Goal: Information Seeking & Learning: Learn about a topic

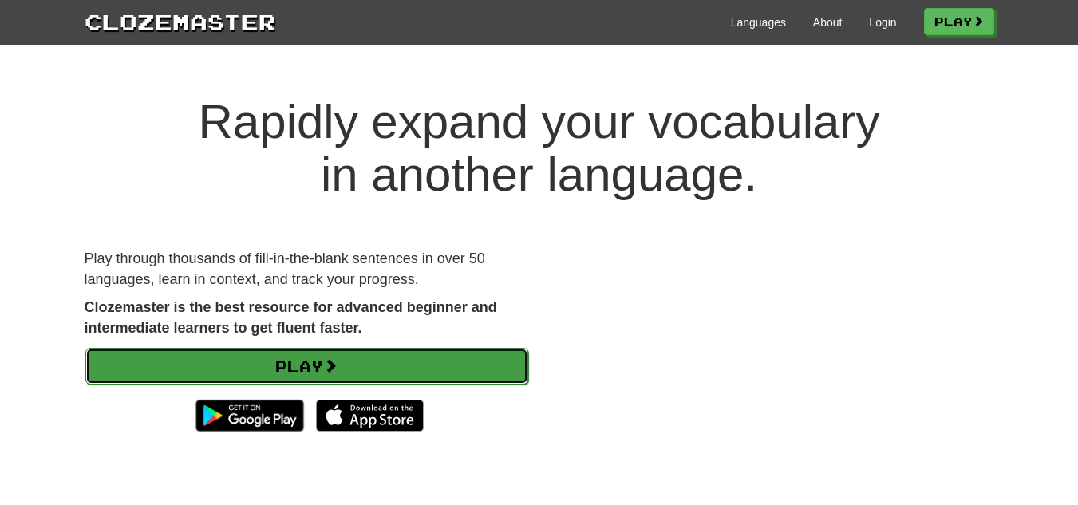
click at [393, 378] on link "Play" at bounding box center [306, 366] width 443 height 37
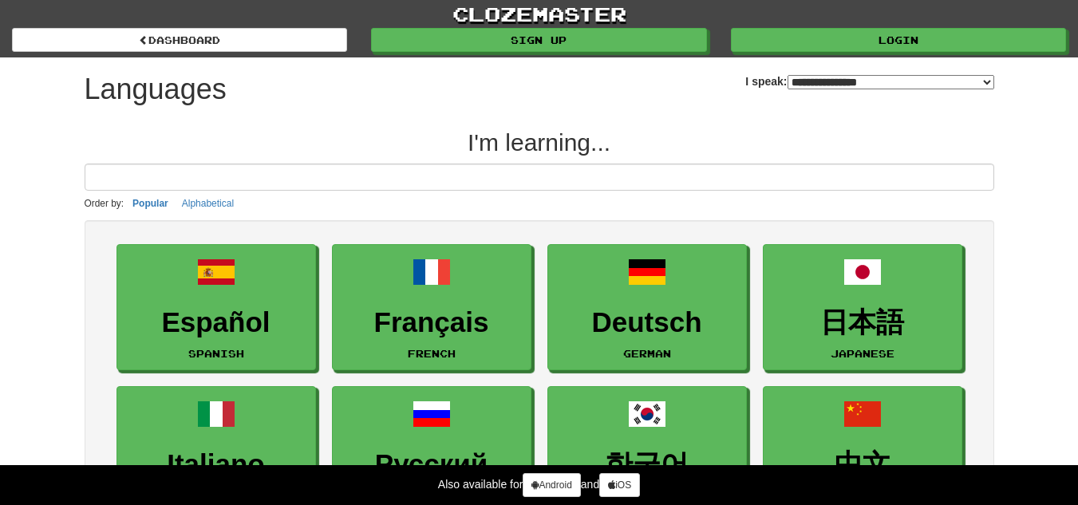
select select "*******"
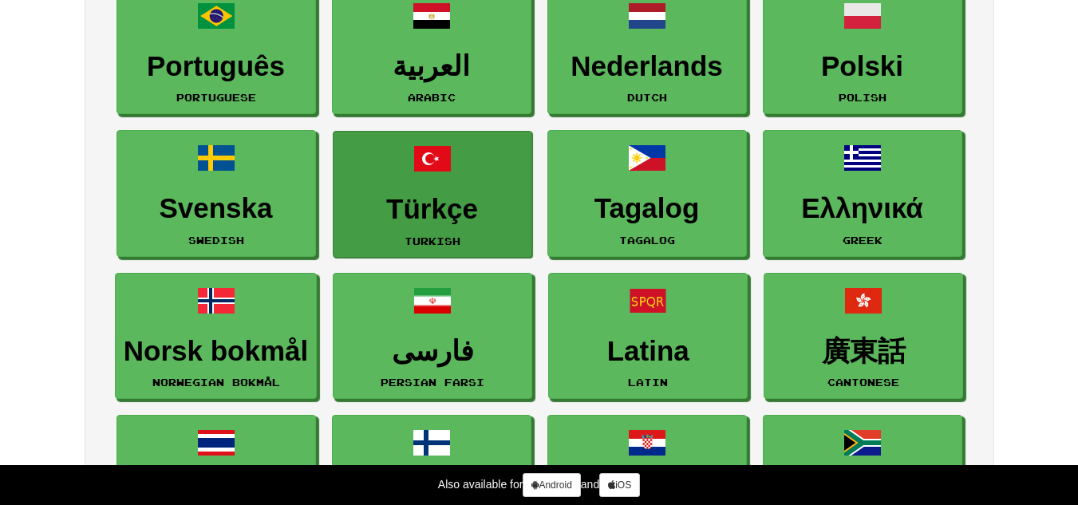
scroll to position [542, 0]
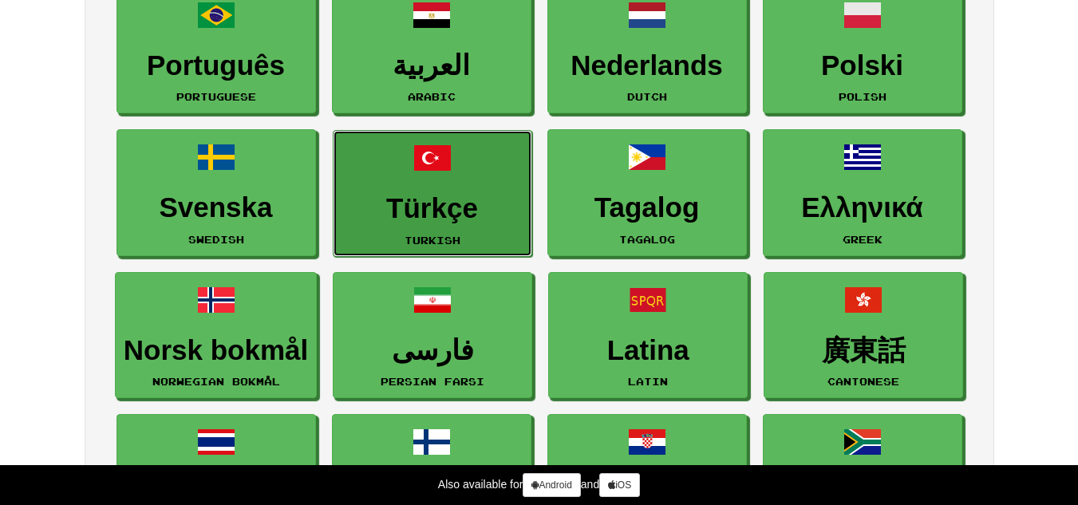
click at [413, 196] on h3 "Türkçe" at bounding box center [433, 208] width 182 height 31
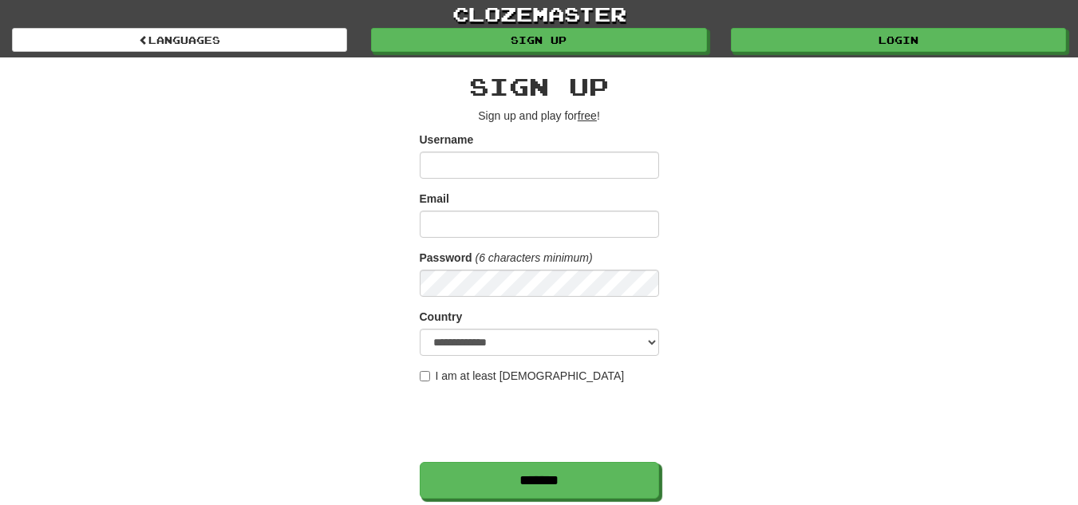
drag, startPoint x: 0, startPoint y: 0, endPoint x: 399, endPoint y: 192, distance: 442.7
click at [399, 192] on div "**********" at bounding box center [540, 336] width 934 height 558
click at [471, 379] on label "I am at least 16 years old" at bounding box center [522, 376] width 205 height 16
click at [573, 338] on select "**********" at bounding box center [539, 342] width 239 height 27
select select "**"
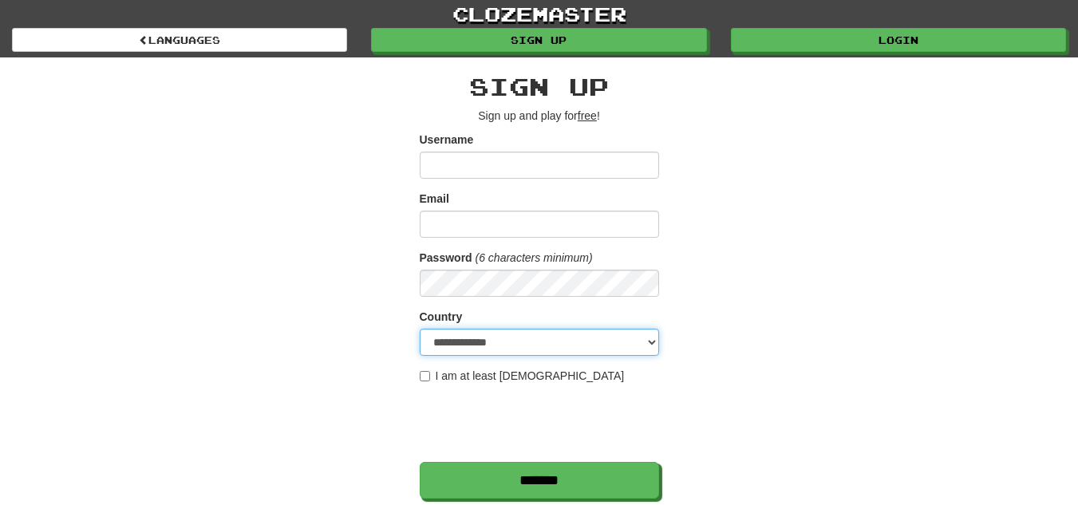
click at [420, 329] on select "**********" at bounding box center [539, 342] width 239 height 27
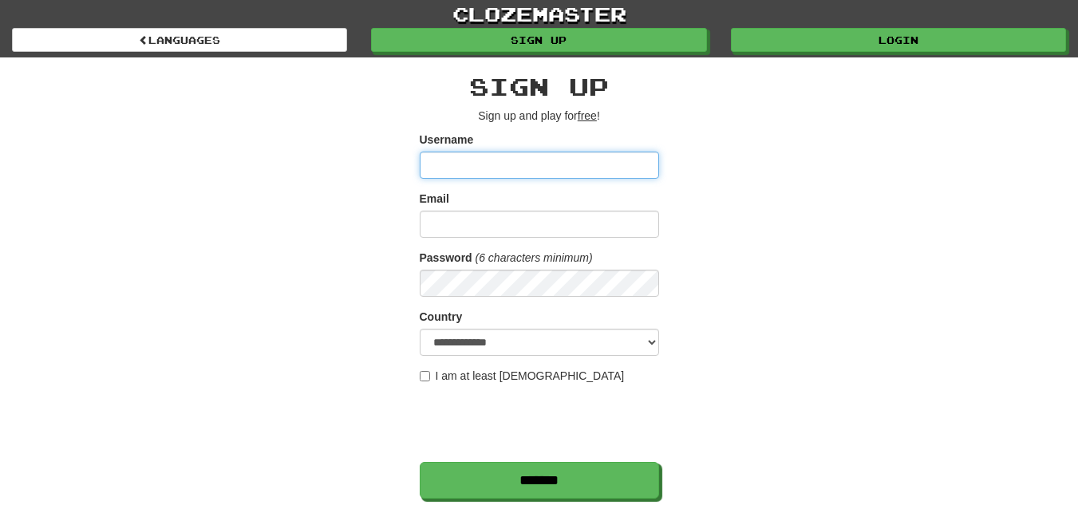
click at [497, 168] on input "Username" at bounding box center [539, 165] width 239 height 27
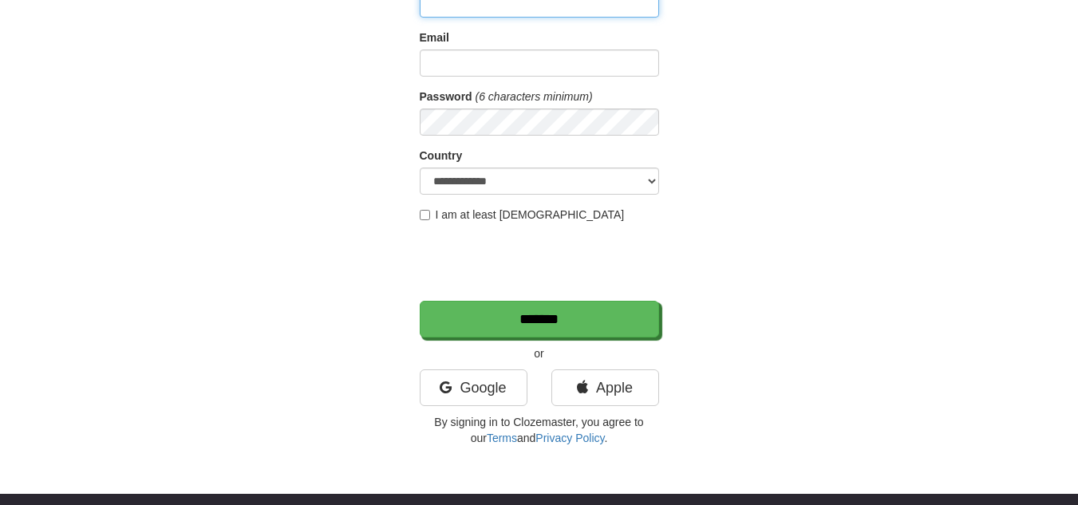
scroll to position [145, 0]
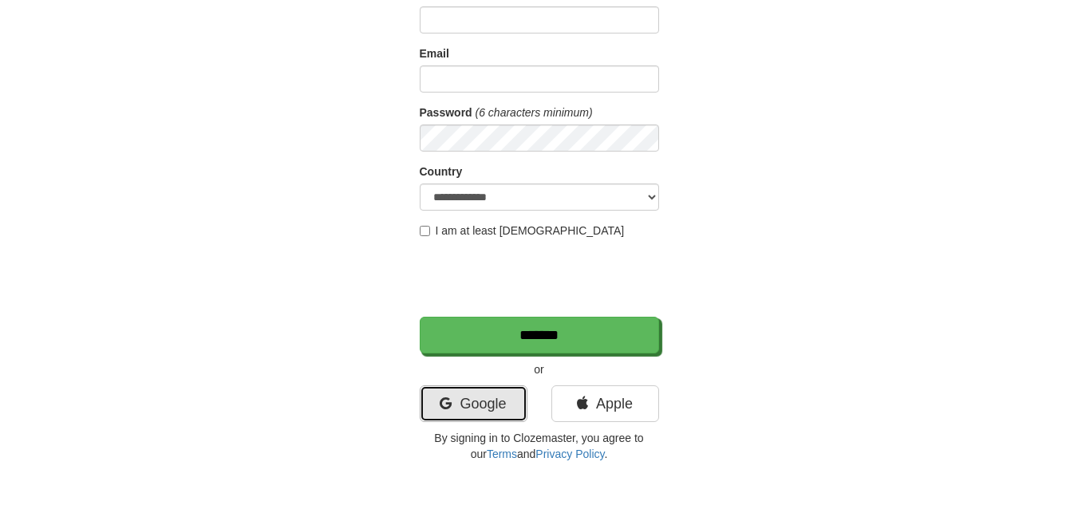
click at [501, 403] on link "Google" at bounding box center [474, 404] width 108 height 37
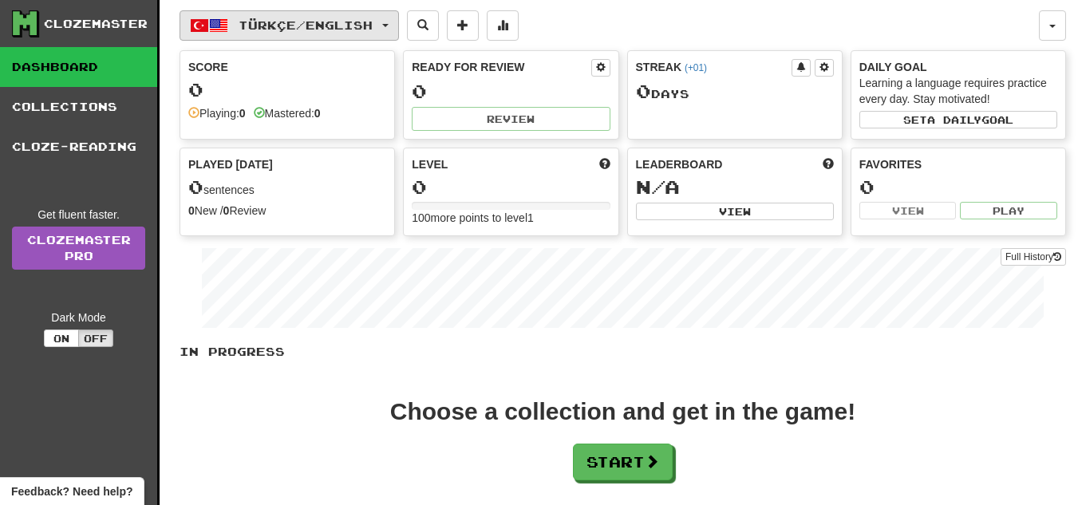
click at [350, 36] on button "Türkçe / English" at bounding box center [290, 25] width 220 height 30
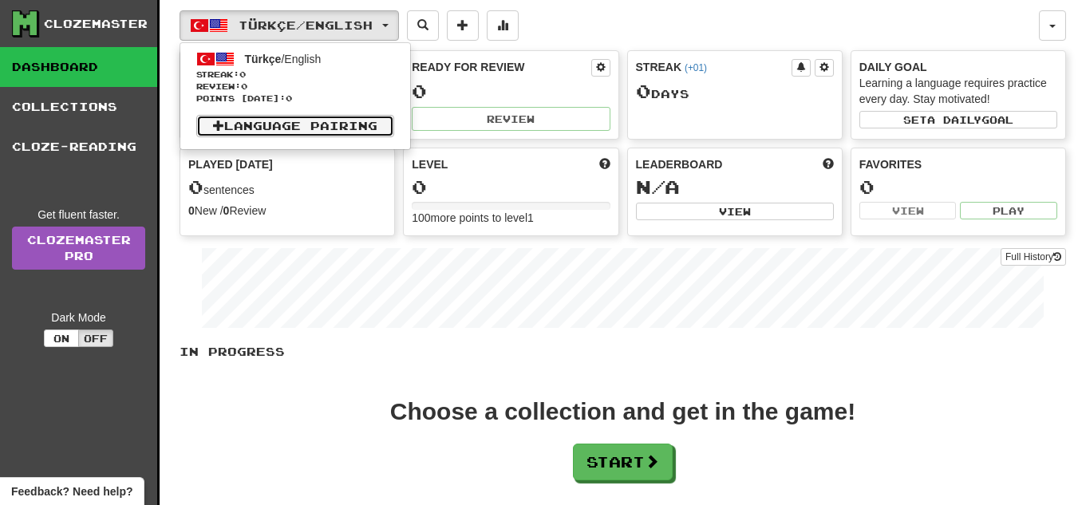
click at [339, 132] on link "Language Pairing" at bounding box center [295, 126] width 198 height 22
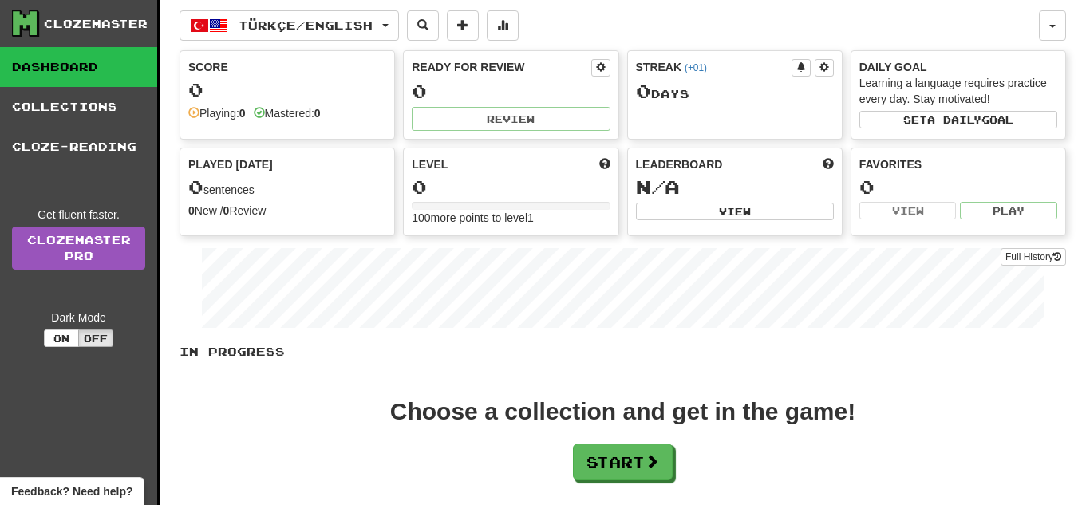
click at [370, 104] on div "Score 0 Playing: 0 Mastered: 0" at bounding box center [287, 90] width 214 height 78
click at [627, 449] on button "Start" at bounding box center [624, 463] width 100 height 37
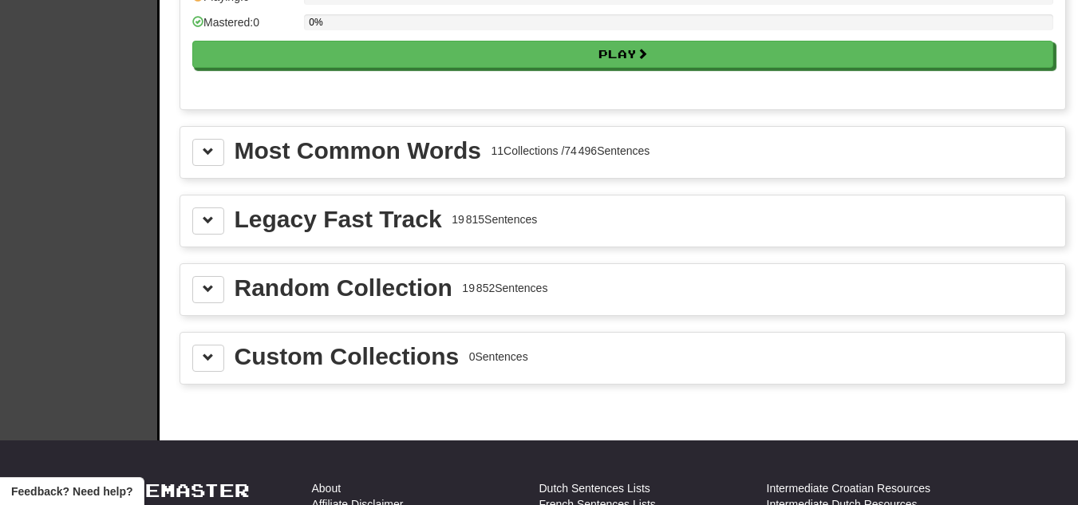
scroll to position [1699, 0]
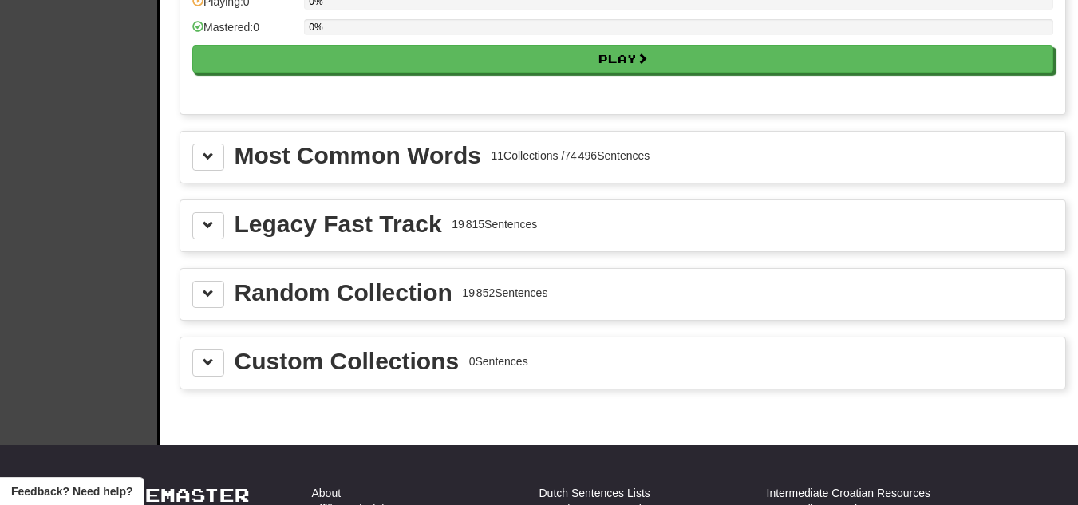
click at [559, 151] on div "11 Collections / 74 496 Sentences" at bounding box center [570, 156] width 159 height 16
click at [219, 165] on button at bounding box center [208, 157] width 32 height 27
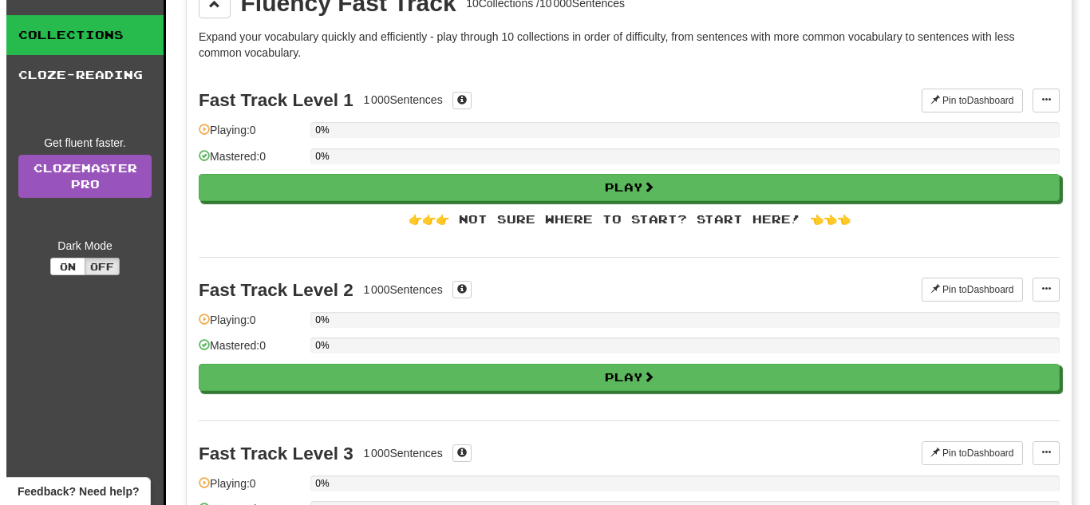
scroll to position [0, 0]
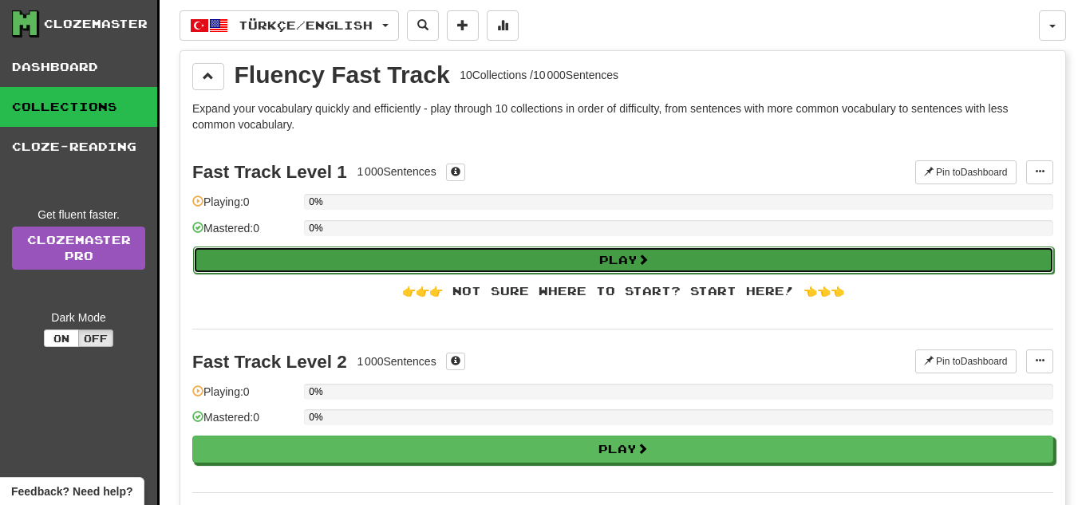
click at [635, 261] on button "Play" at bounding box center [623, 260] width 861 height 27
select select "**"
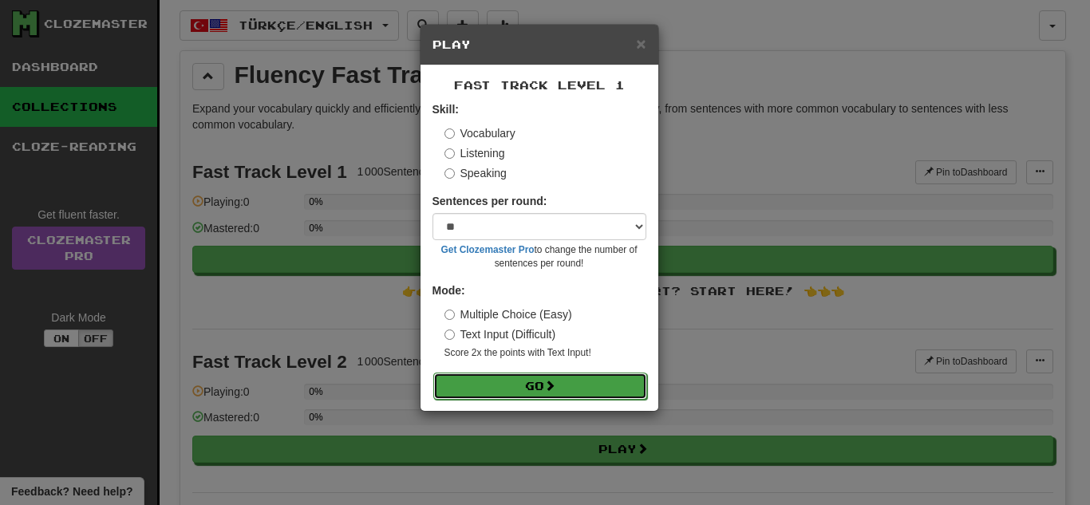
click at [552, 382] on span at bounding box center [549, 385] width 11 height 11
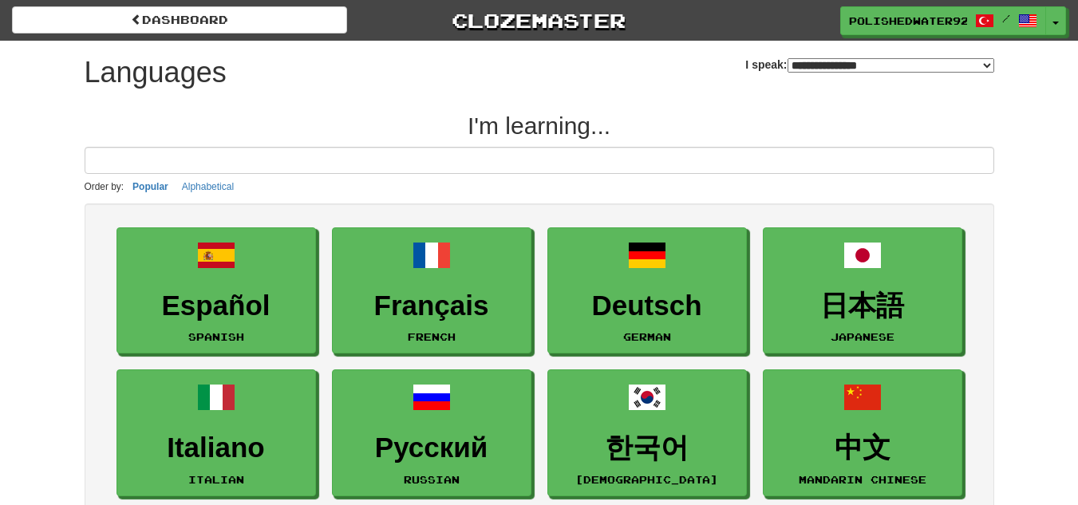
select select "*******"
click at [840, 63] on select "**********" at bounding box center [891, 65] width 207 height 14
click at [595, 137] on h2 "I'm learning..." at bounding box center [540, 126] width 910 height 26
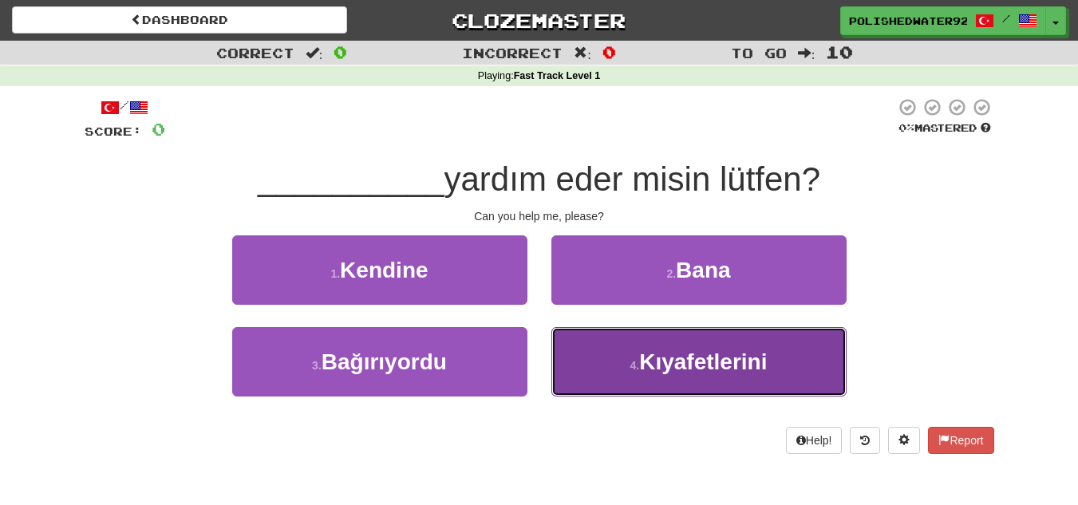
click at [655, 380] on button "4 . Kıyafetlerini" at bounding box center [699, 361] width 295 height 69
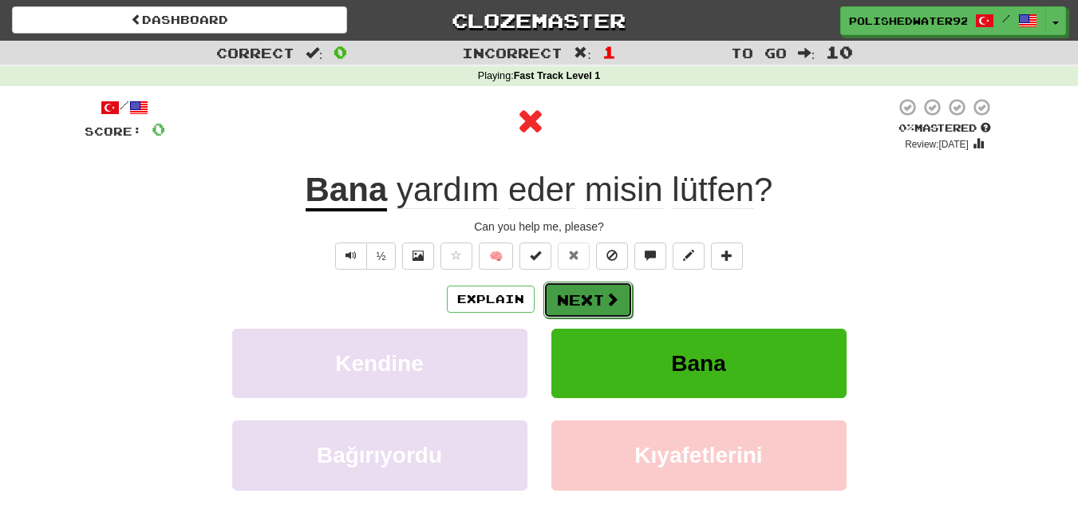
click at [580, 291] on button "Next" at bounding box center [588, 300] width 89 height 37
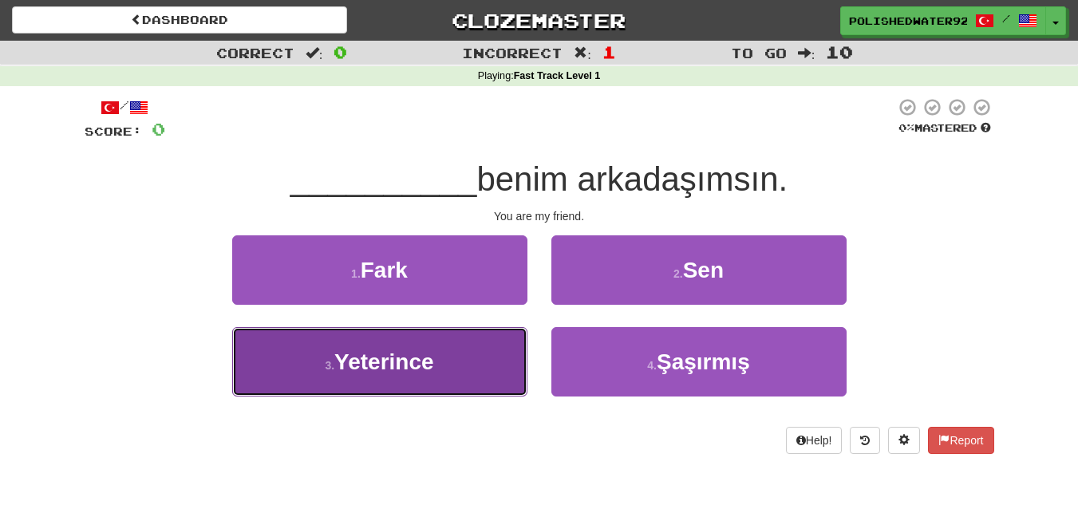
click at [443, 393] on button "3 . Yeterince" at bounding box center [379, 361] width 295 height 69
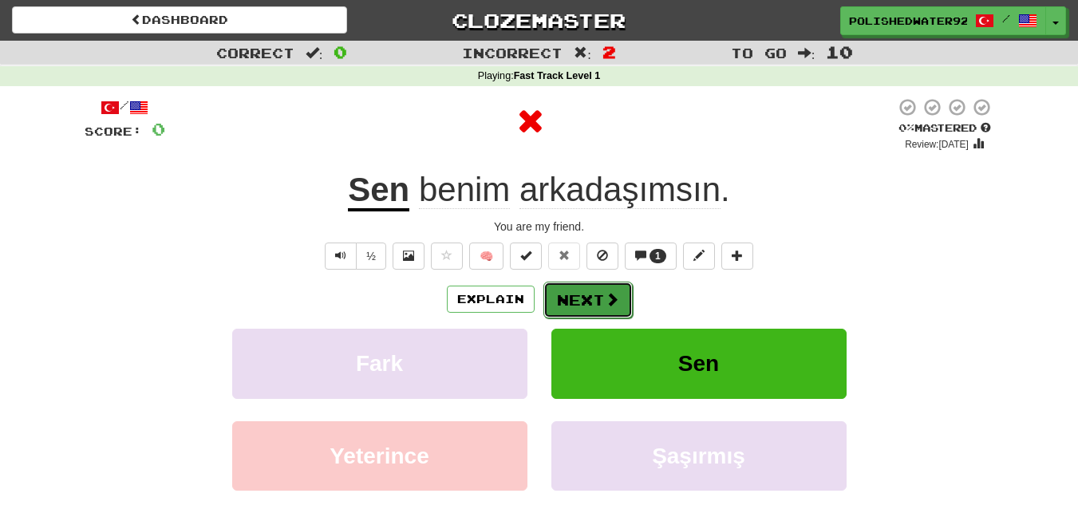
click at [609, 307] on span at bounding box center [612, 299] width 14 height 14
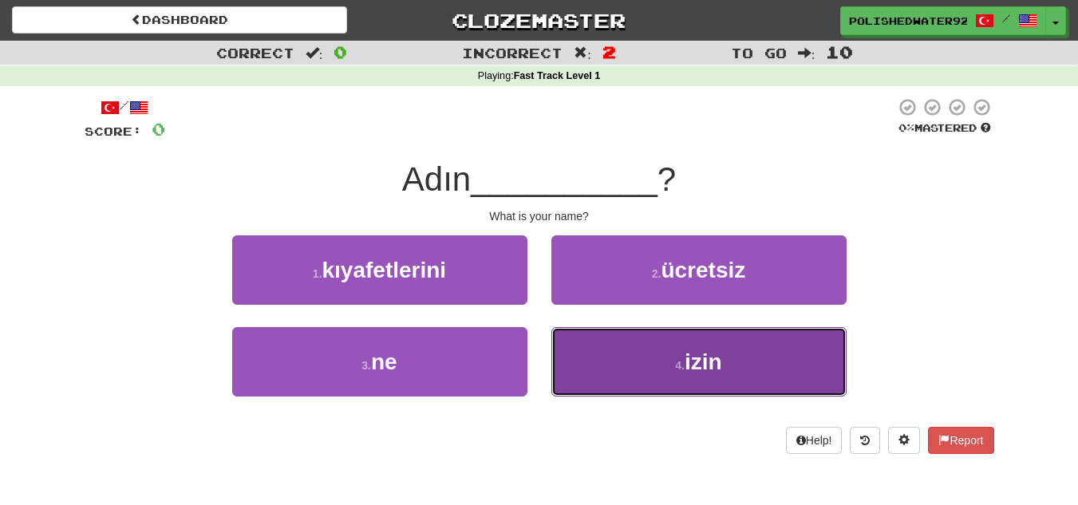
click at [639, 330] on button "4 . izin" at bounding box center [699, 361] width 295 height 69
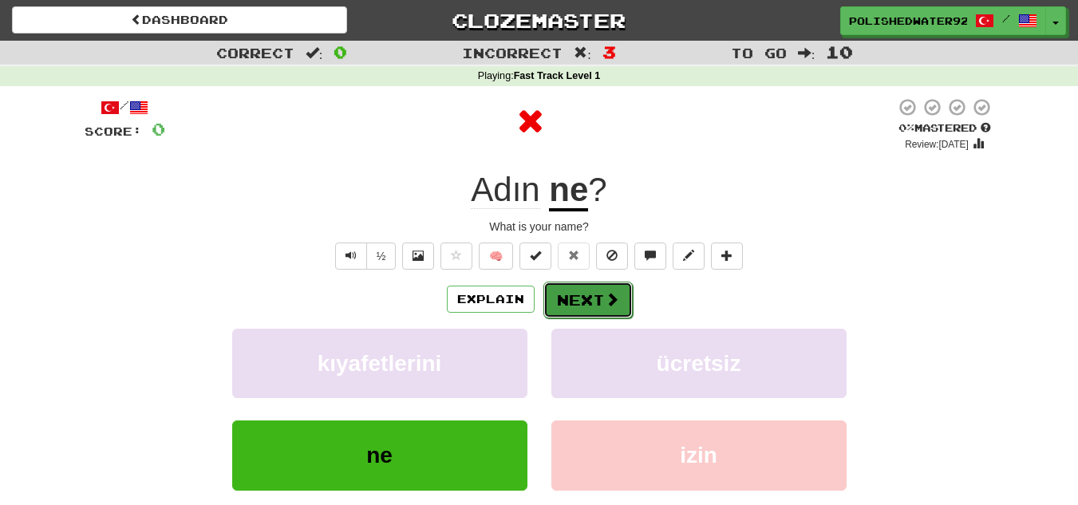
click at [565, 296] on button "Next" at bounding box center [588, 300] width 89 height 37
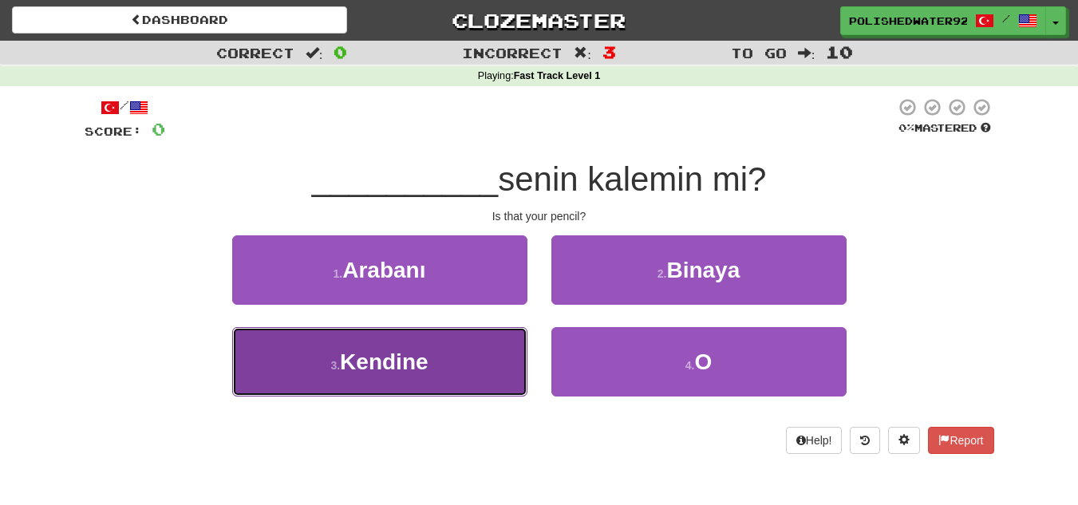
click at [485, 367] on button "3 . Kendine" at bounding box center [379, 361] width 295 height 69
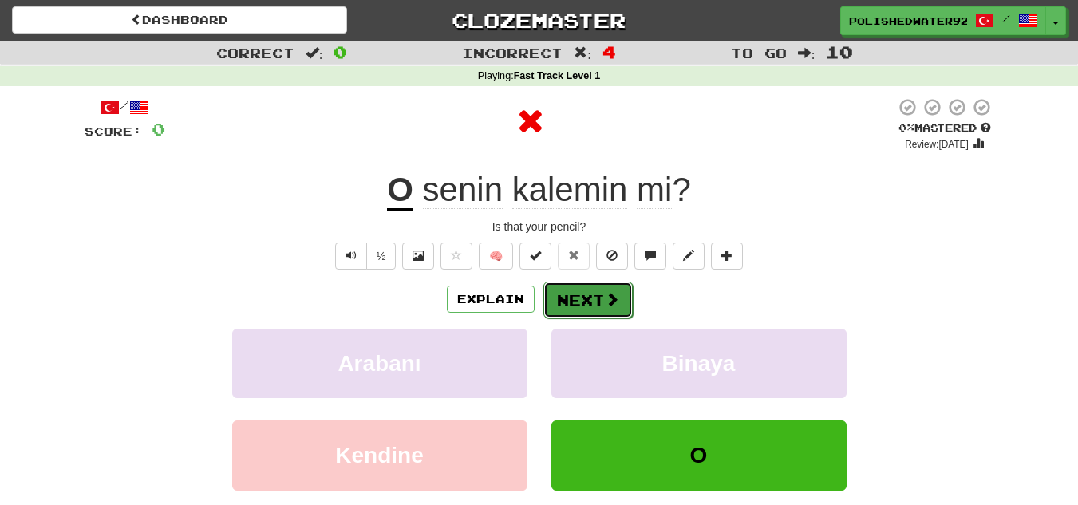
click at [599, 295] on button "Next" at bounding box center [588, 300] width 89 height 37
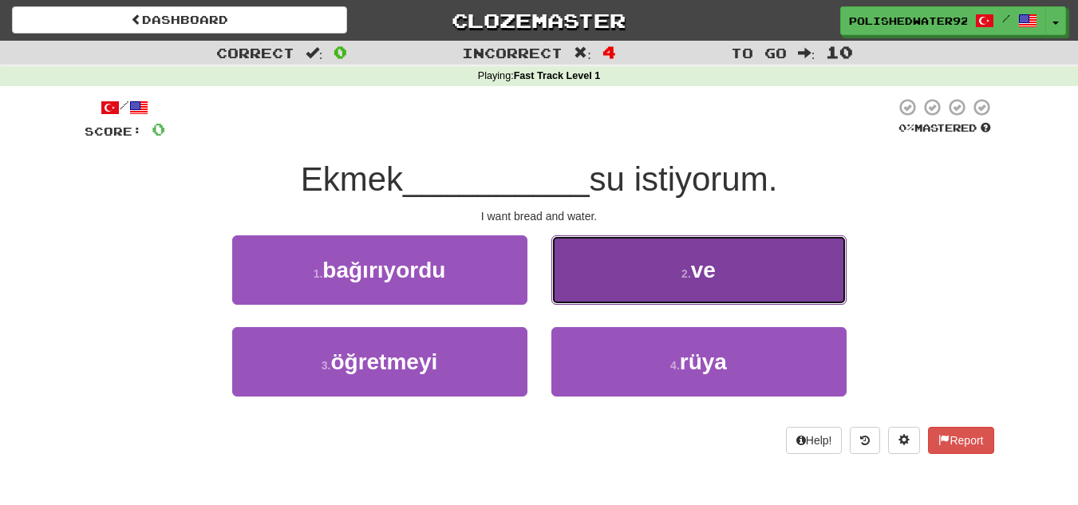
click at [609, 291] on button "2 . ve" at bounding box center [699, 269] width 295 height 69
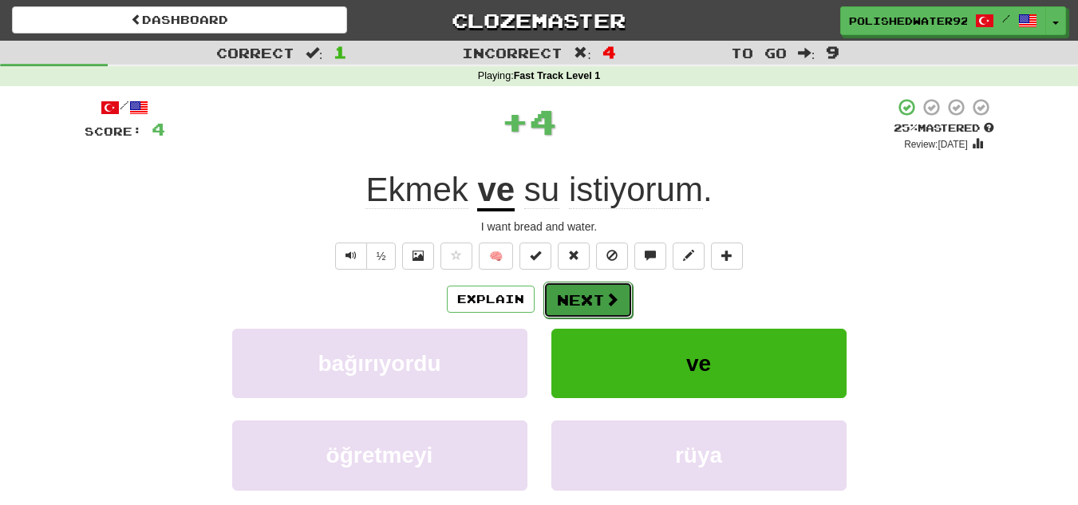
click at [591, 293] on button "Next" at bounding box center [588, 300] width 89 height 37
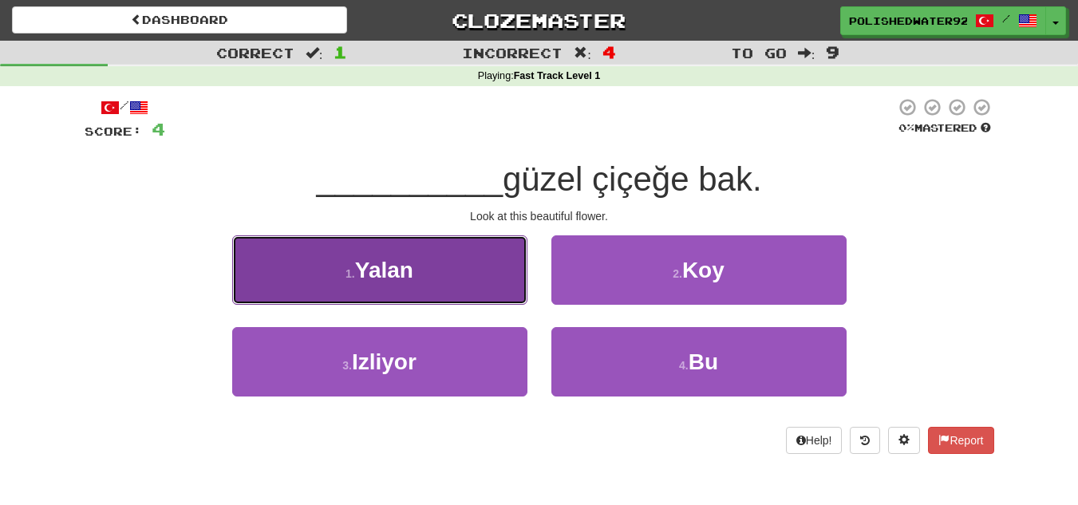
click at [489, 287] on button "1 . Yalan" at bounding box center [379, 269] width 295 height 69
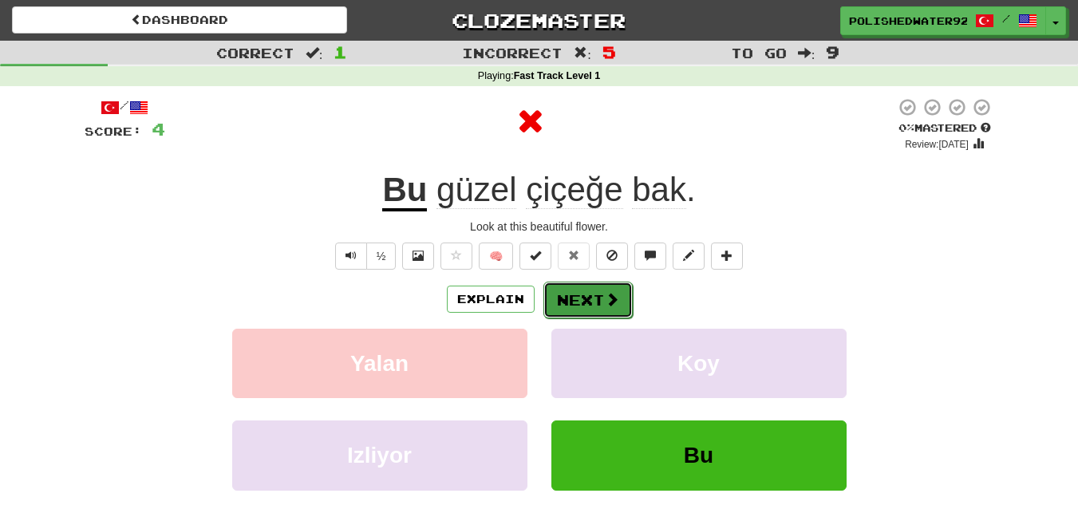
click at [567, 283] on button "Next" at bounding box center [588, 300] width 89 height 37
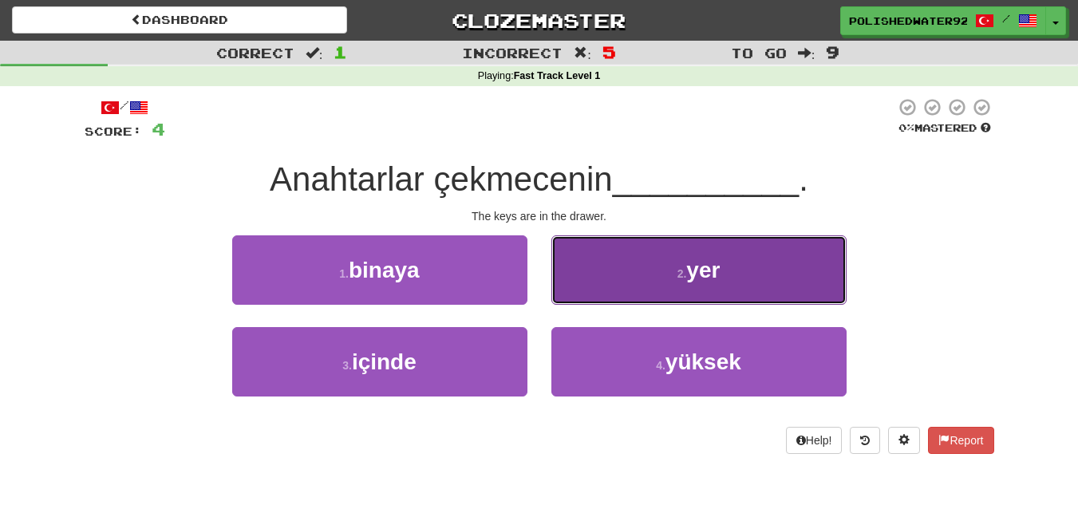
click at [627, 289] on button "2 . yer" at bounding box center [699, 269] width 295 height 69
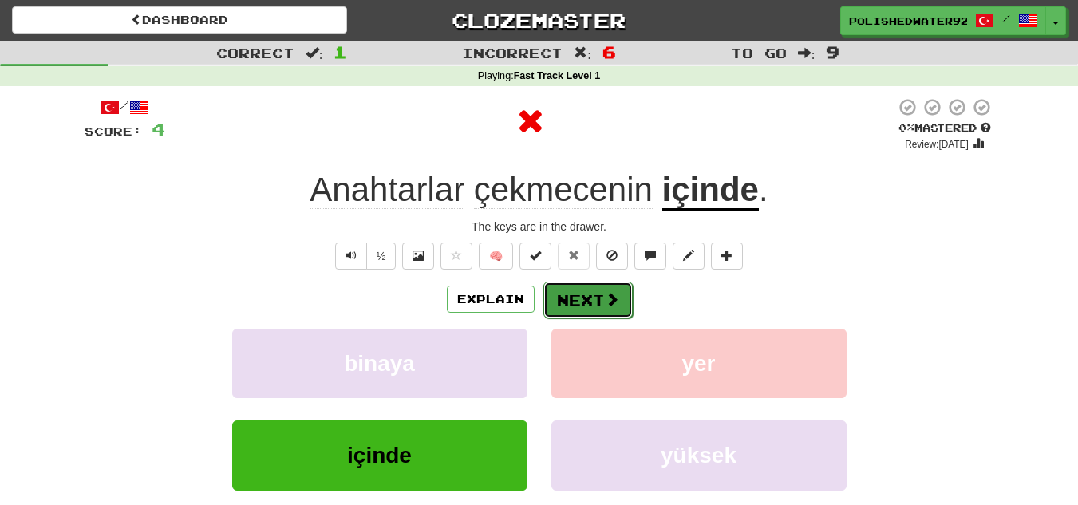
click at [584, 307] on button "Next" at bounding box center [588, 300] width 89 height 37
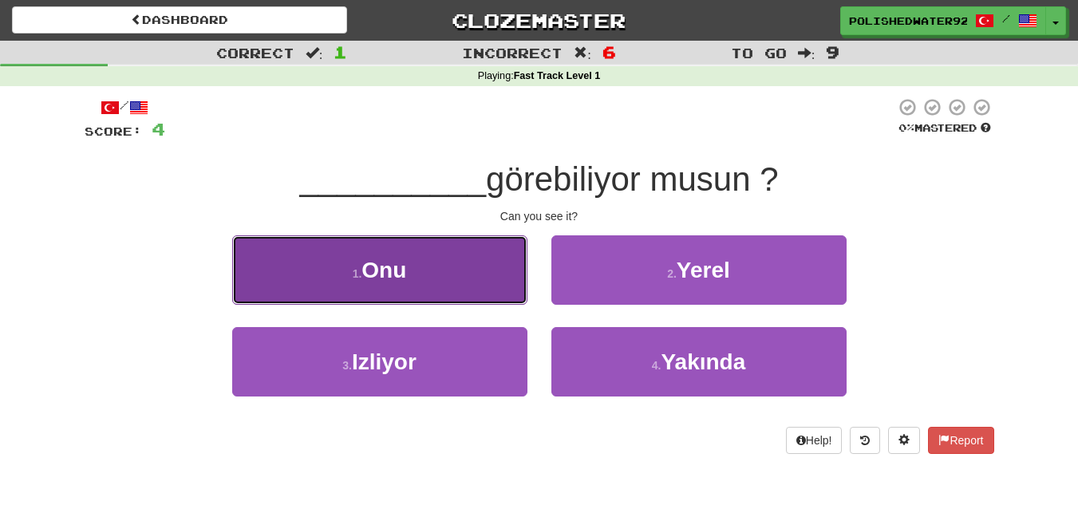
click at [482, 255] on button "1 . Onu" at bounding box center [379, 269] width 295 height 69
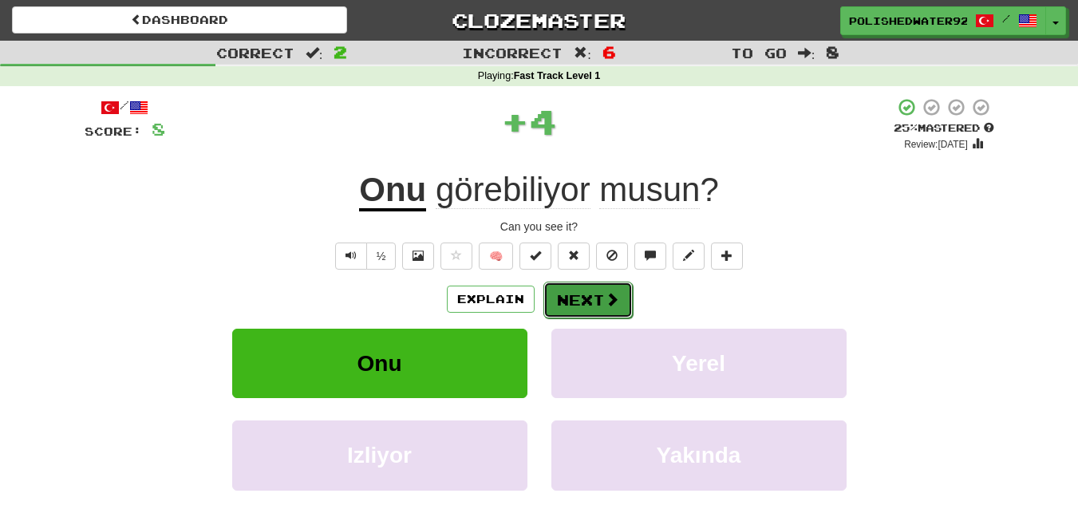
click at [595, 284] on button "Next" at bounding box center [588, 300] width 89 height 37
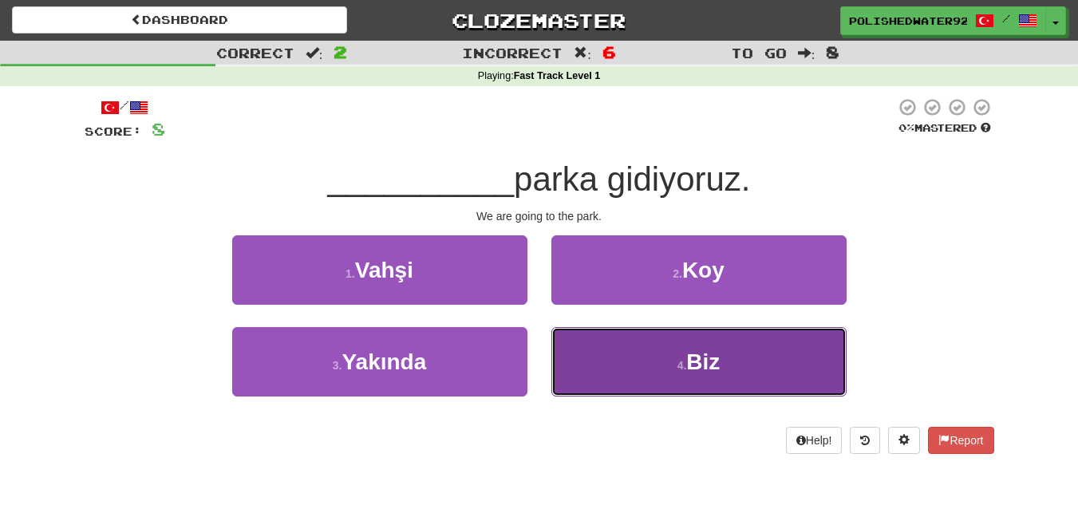
click at [674, 351] on button "4 . Biz" at bounding box center [699, 361] width 295 height 69
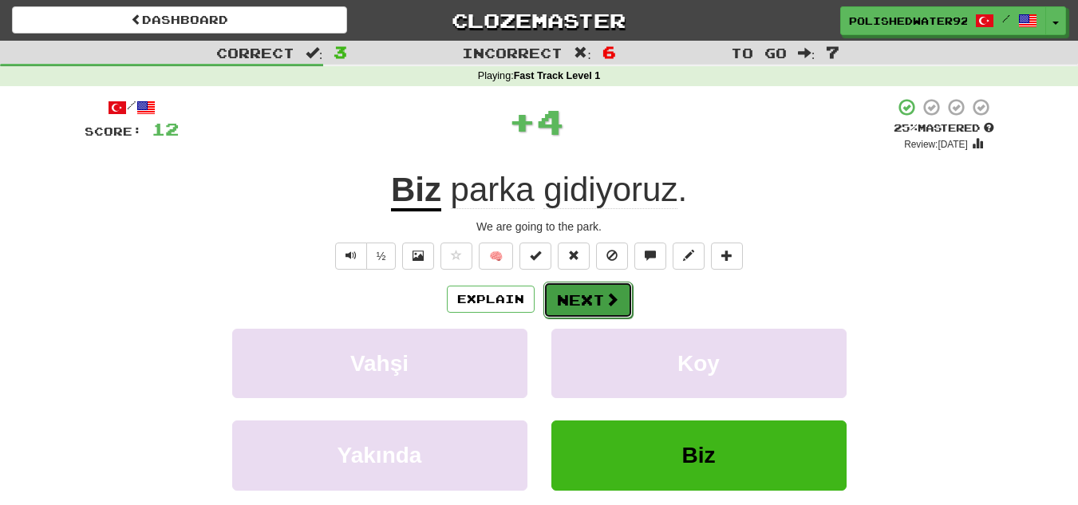
click at [584, 304] on button "Next" at bounding box center [588, 300] width 89 height 37
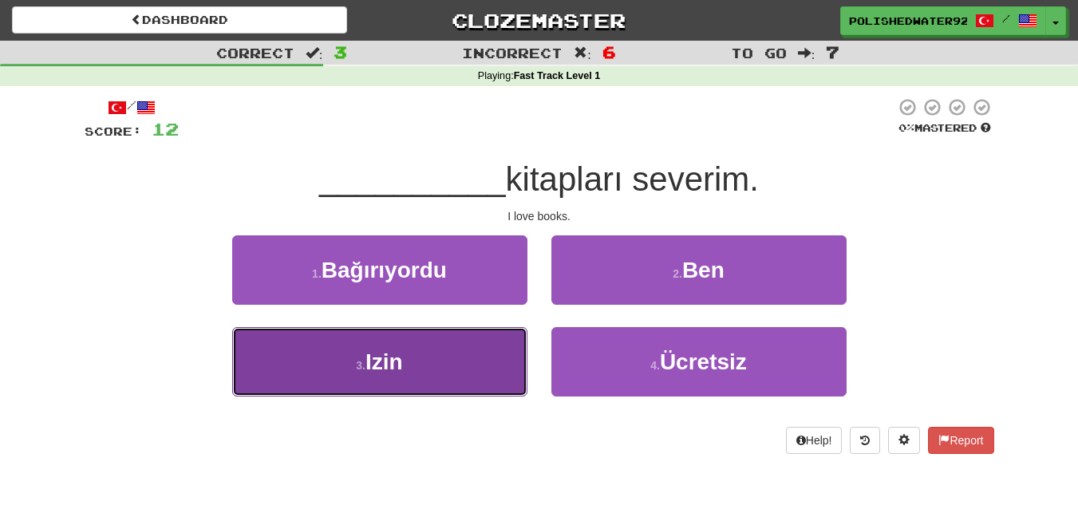
click at [495, 366] on button "3 . Izin" at bounding box center [379, 361] width 295 height 69
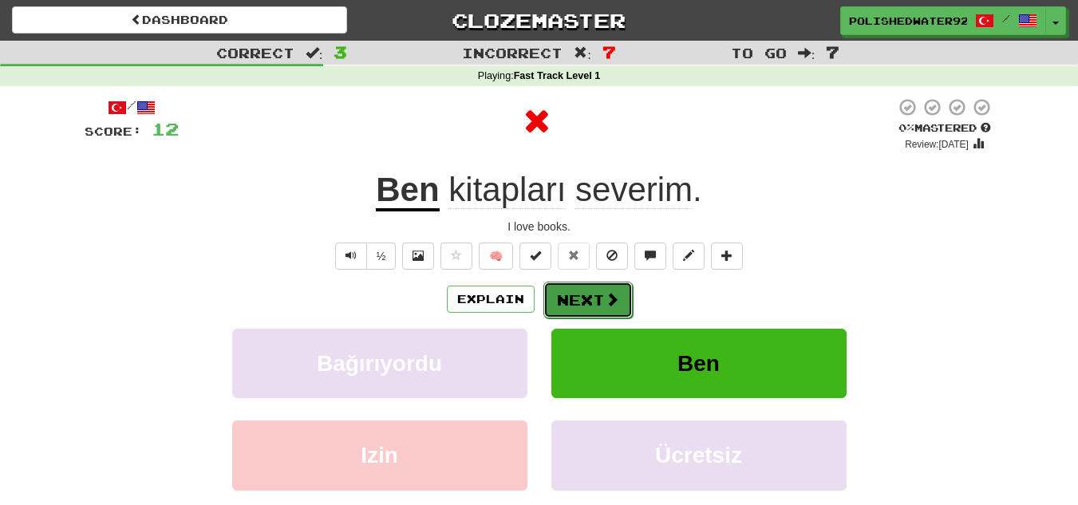
click at [588, 313] on button "Next" at bounding box center [588, 300] width 89 height 37
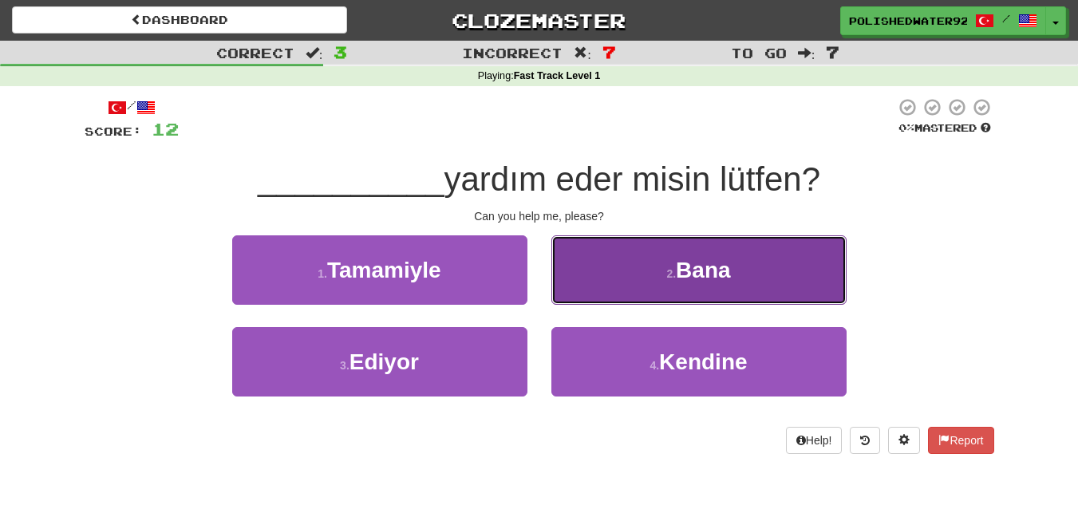
click at [655, 300] on button "2 . Bana" at bounding box center [699, 269] width 295 height 69
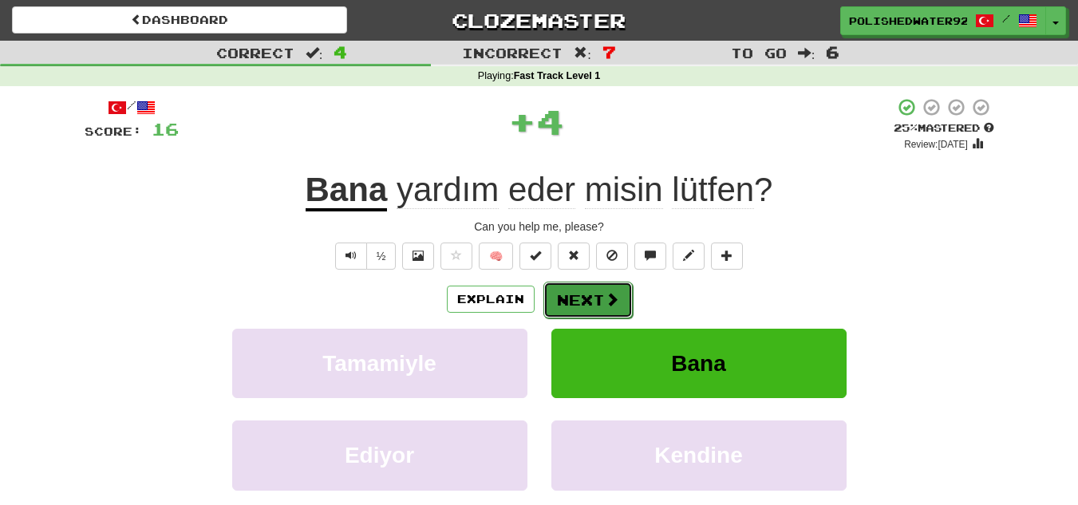
click at [591, 298] on button "Next" at bounding box center [588, 300] width 89 height 37
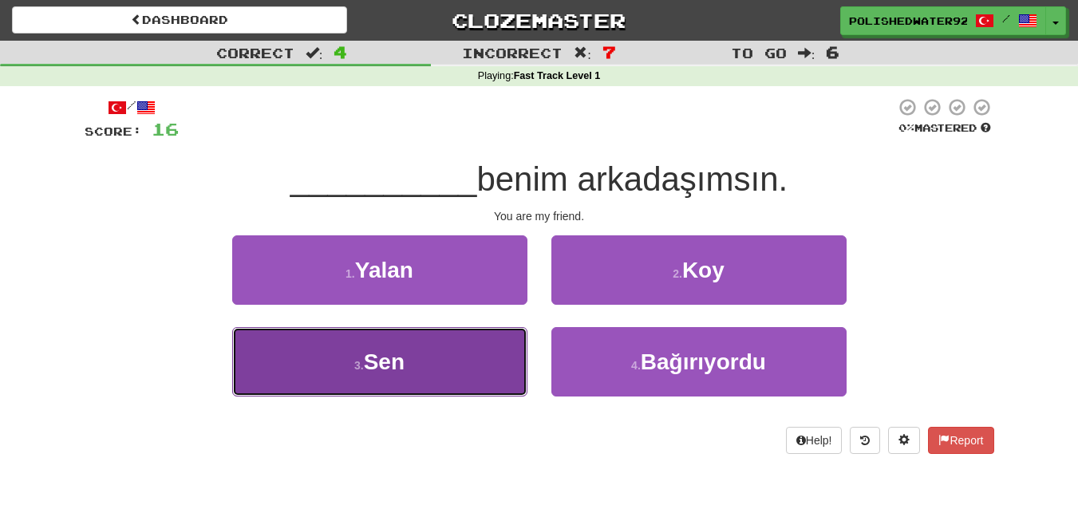
click at [471, 346] on button "3 . Sen" at bounding box center [379, 361] width 295 height 69
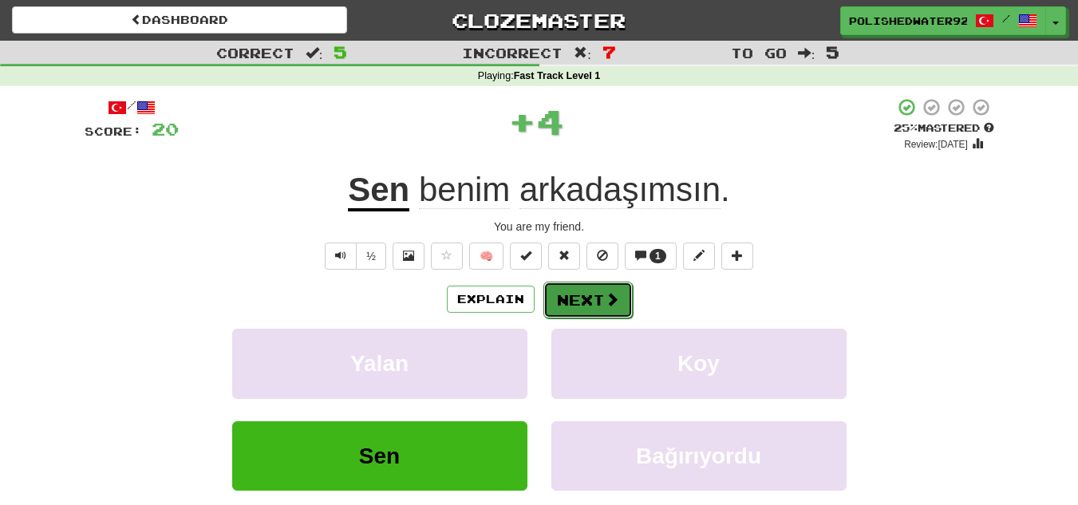
click at [565, 291] on button "Next" at bounding box center [588, 300] width 89 height 37
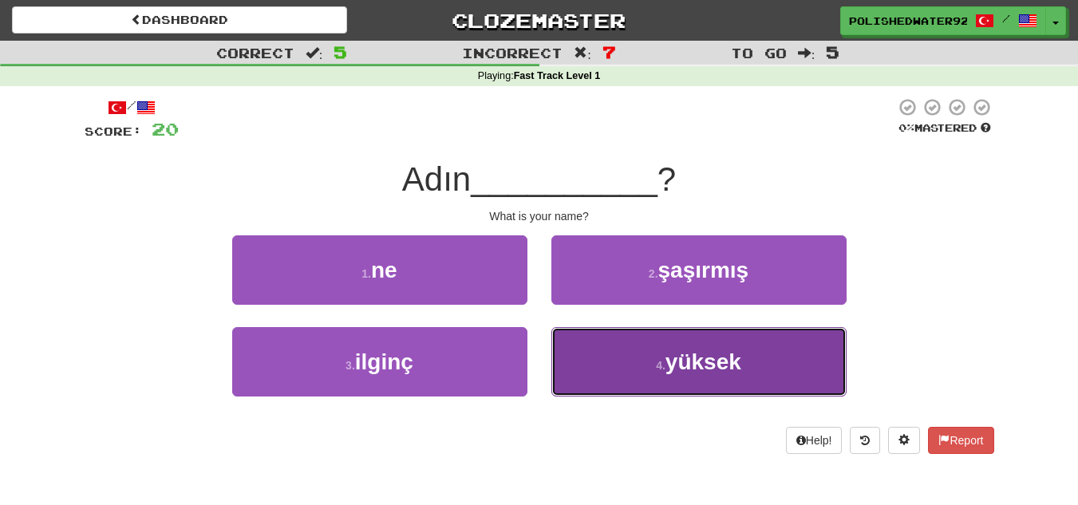
click at [613, 339] on button "4 . yüksek" at bounding box center [699, 361] width 295 height 69
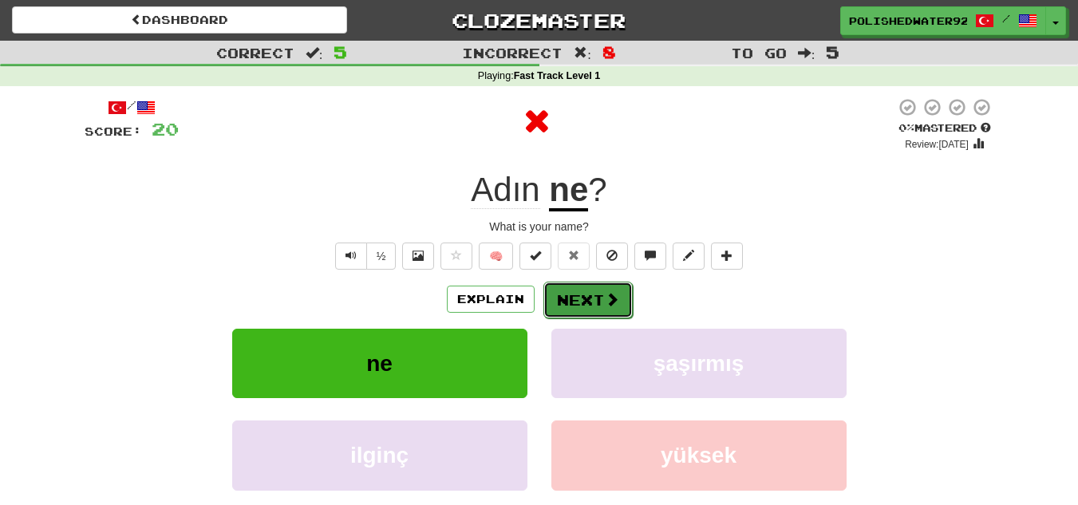
click at [589, 311] on button "Next" at bounding box center [588, 300] width 89 height 37
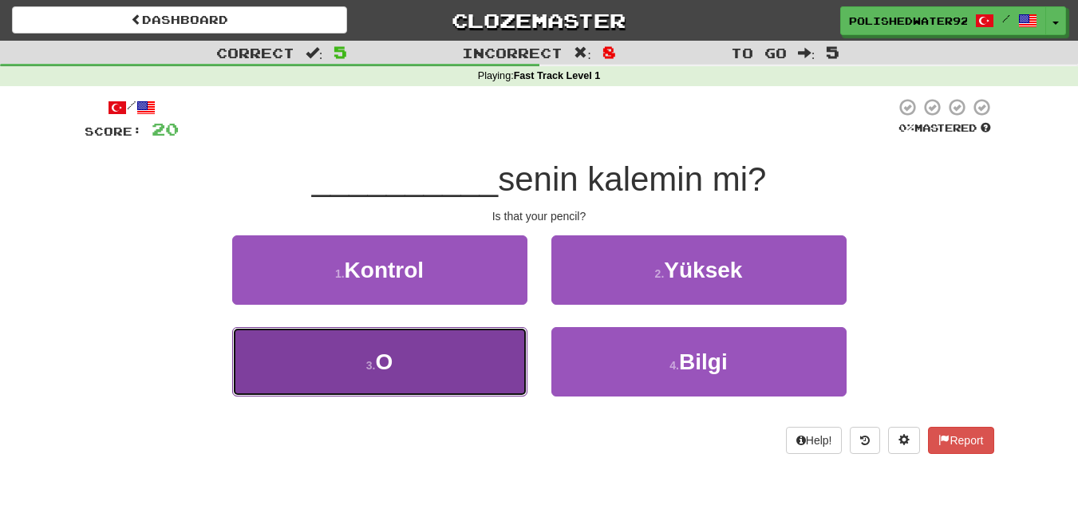
click at [499, 361] on button "3 . O" at bounding box center [379, 361] width 295 height 69
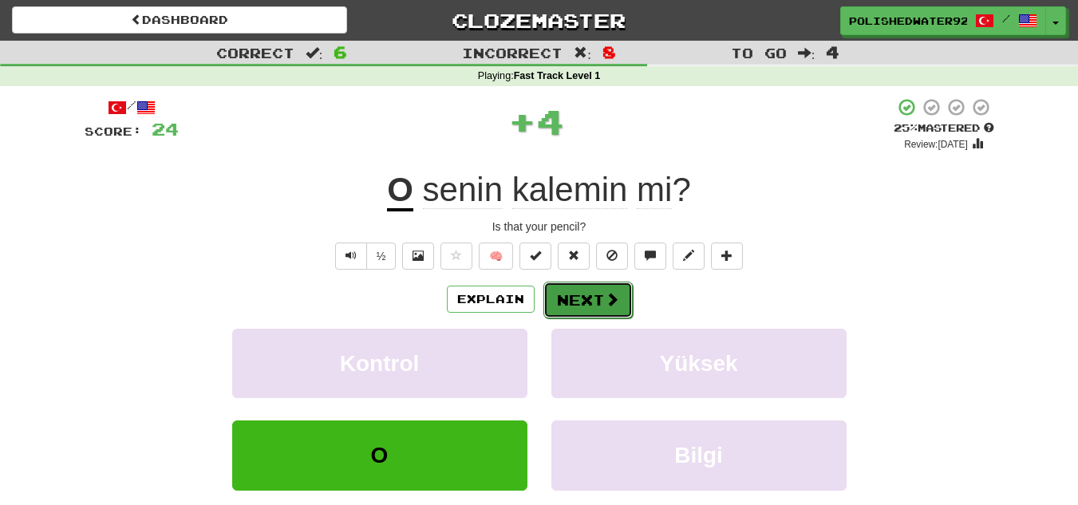
click at [596, 302] on button "Next" at bounding box center [588, 300] width 89 height 37
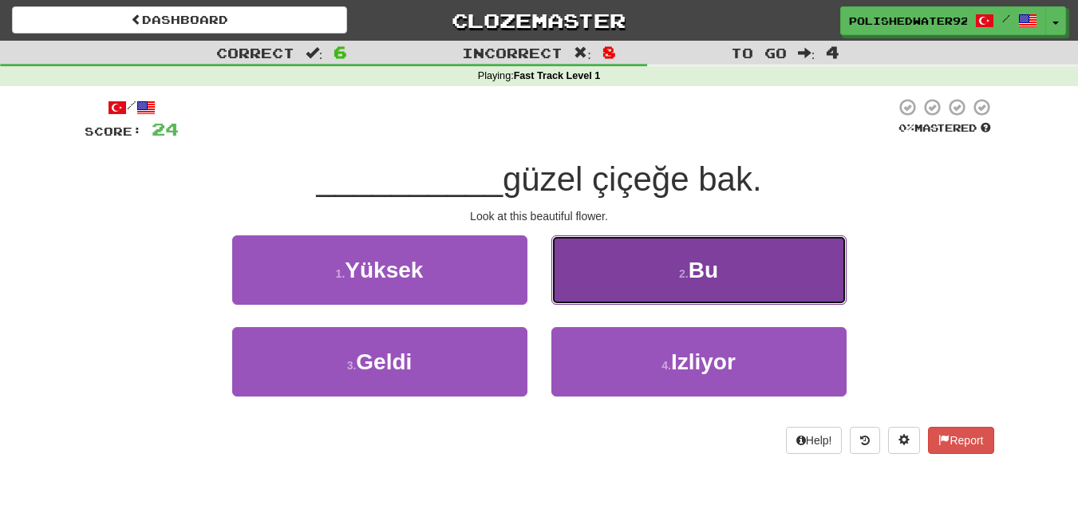
click at [655, 268] on button "2 . Bu" at bounding box center [699, 269] width 295 height 69
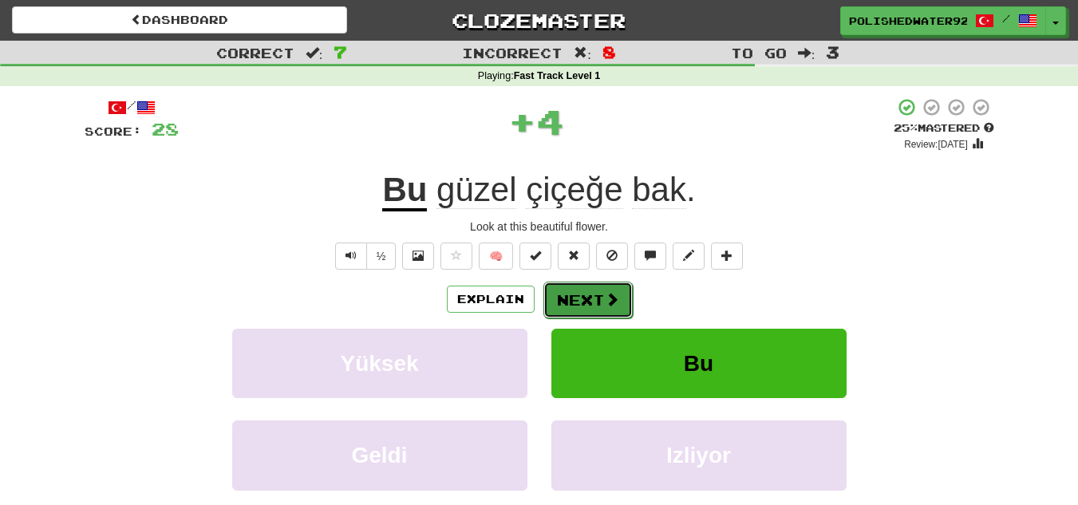
click at [579, 300] on button "Next" at bounding box center [588, 300] width 89 height 37
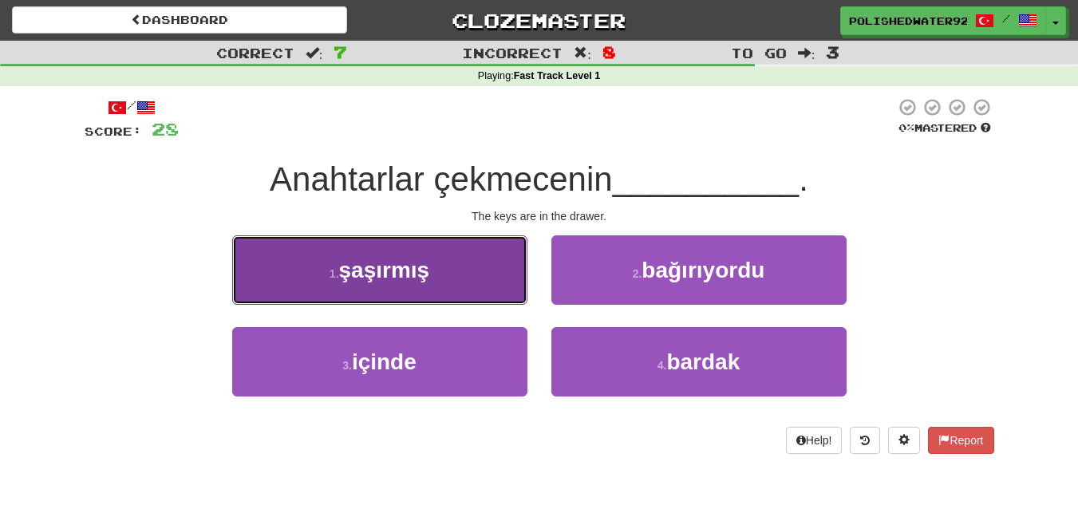
click at [499, 284] on button "1 . şaşırmış" at bounding box center [379, 269] width 295 height 69
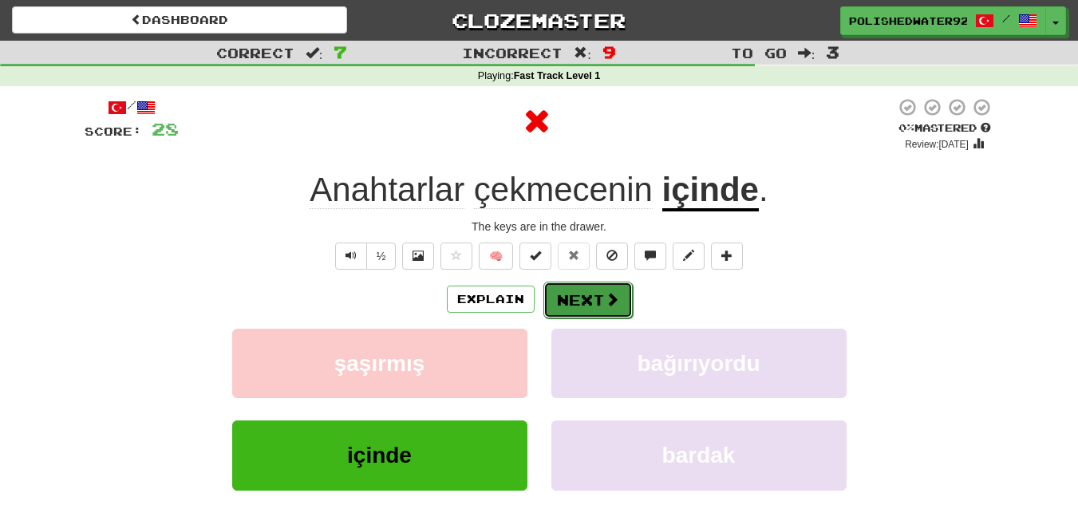
click at [587, 284] on button "Next" at bounding box center [588, 300] width 89 height 37
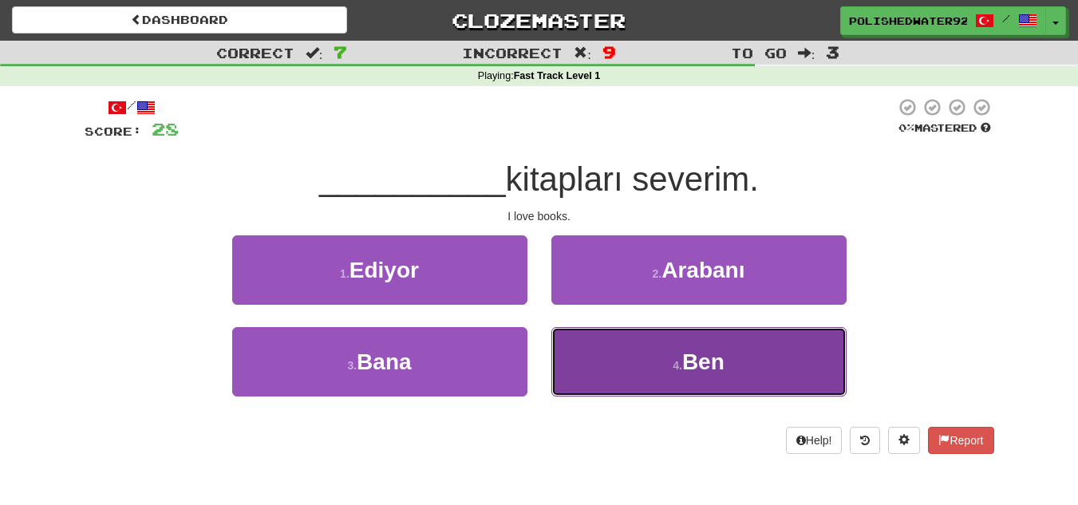
click at [636, 354] on button "4 . Ben" at bounding box center [699, 361] width 295 height 69
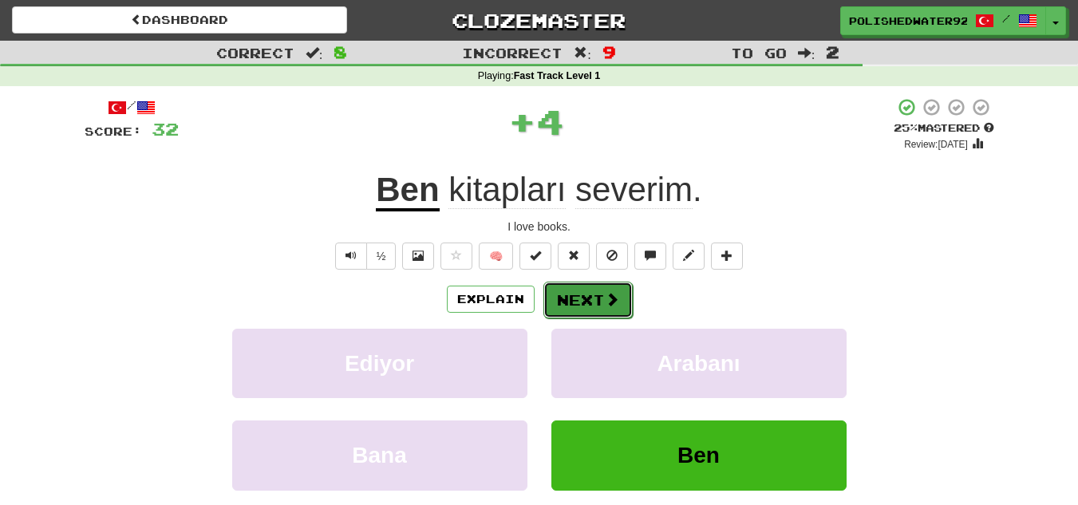
click at [605, 298] on span at bounding box center [612, 299] width 14 height 14
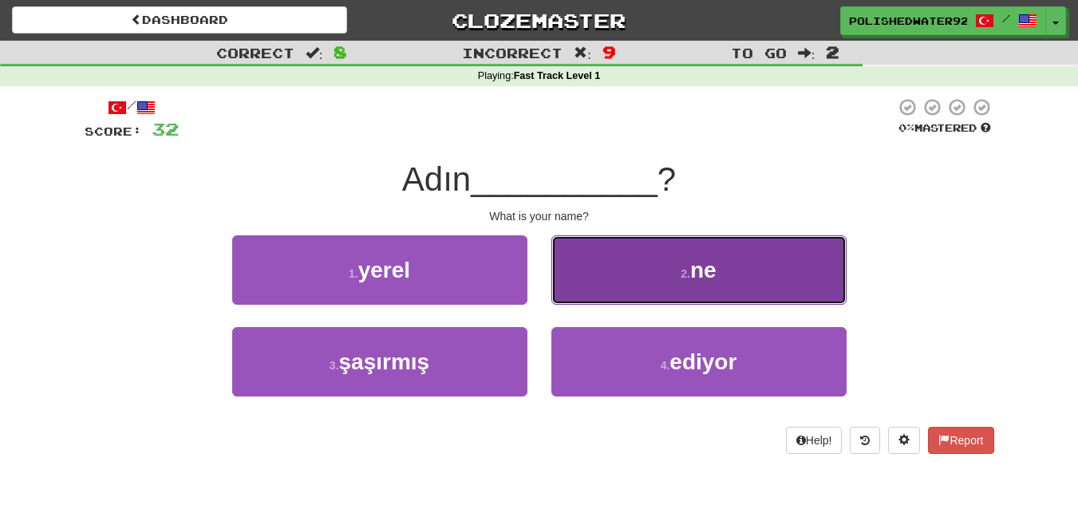
click at [604, 283] on button "2 . ne" at bounding box center [699, 269] width 295 height 69
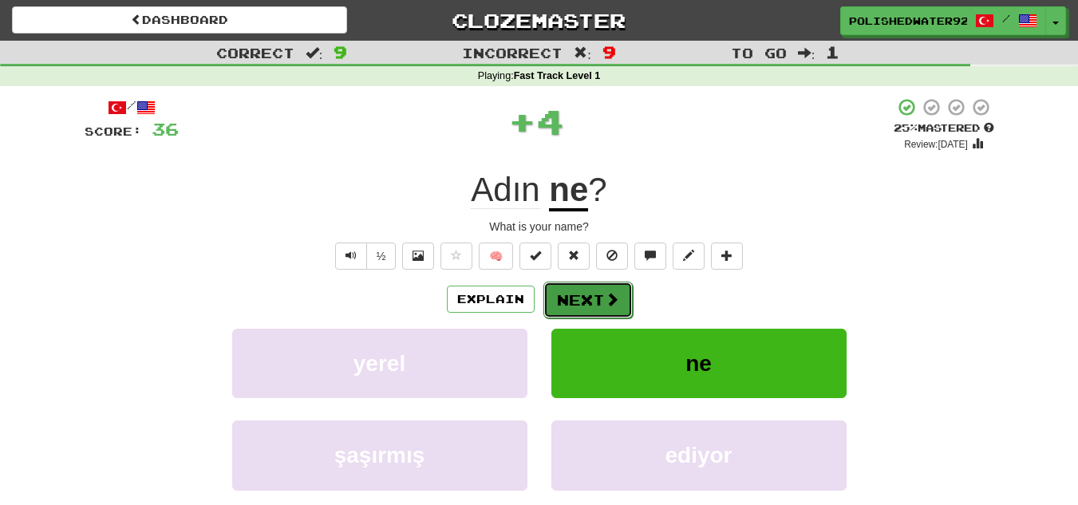
click at [591, 287] on button "Next" at bounding box center [588, 300] width 89 height 37
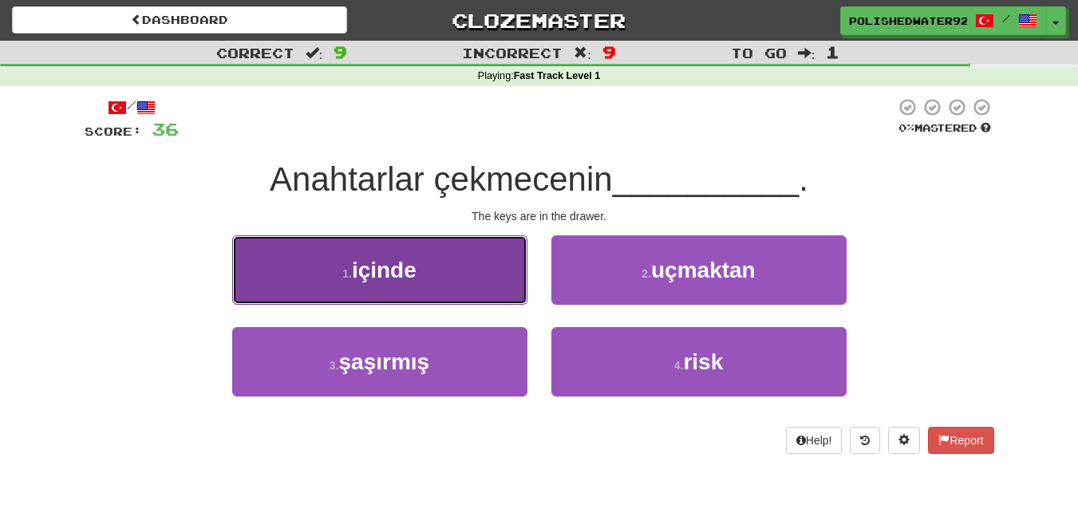
click at [482, 301] on button "1 . içinde" at bounding box center [379, 269] width 295 height 69
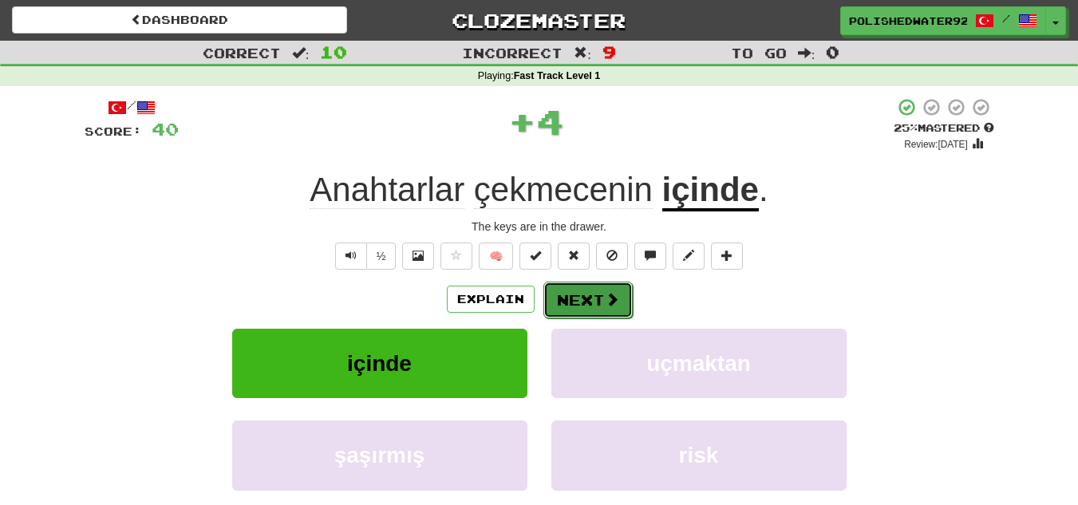
click at [607, 288] on button "Next" at bounding box center [588, 300] width 89 height 37
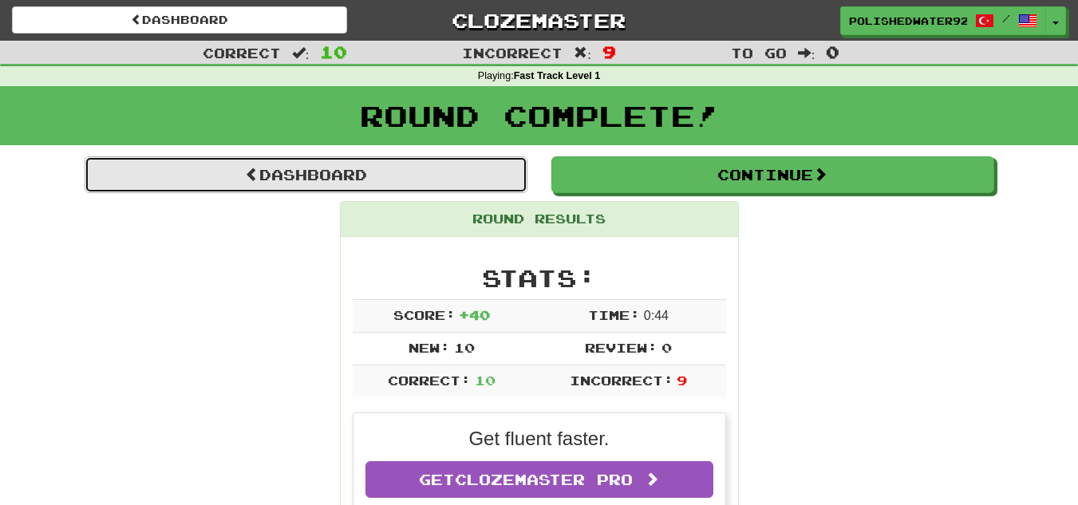
click at [228, 173] on link "Dashboard" at bounding box center [306, 174] width 443 height 37
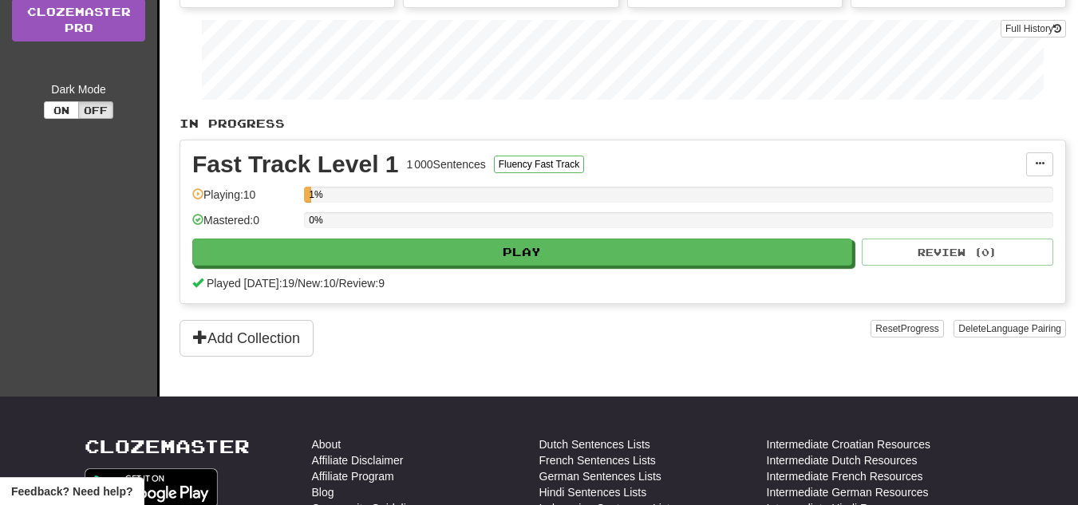
scroll to position [227, 0]
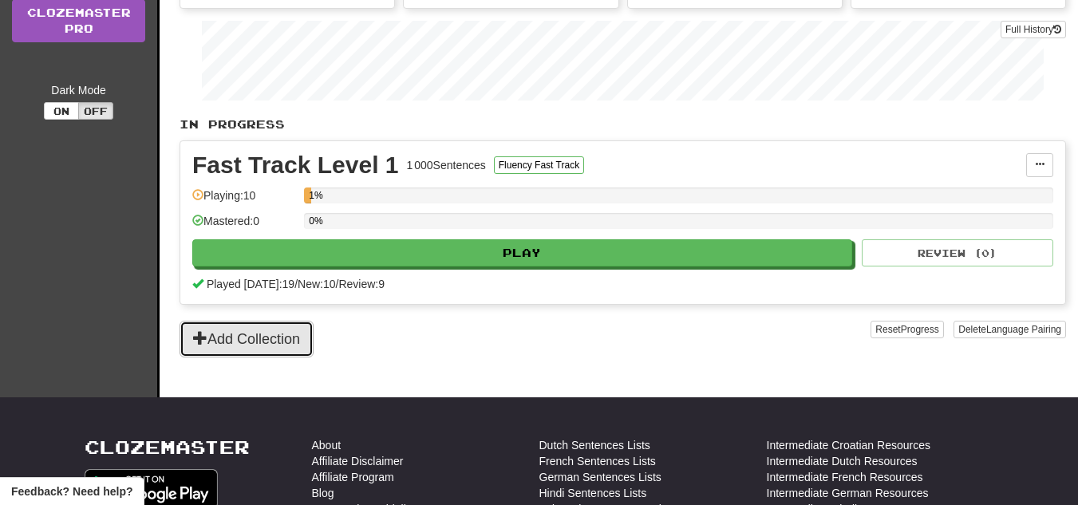
click at [235, 350] on button "Add Collection" at bounding box center [247, 339] width 134 height 37
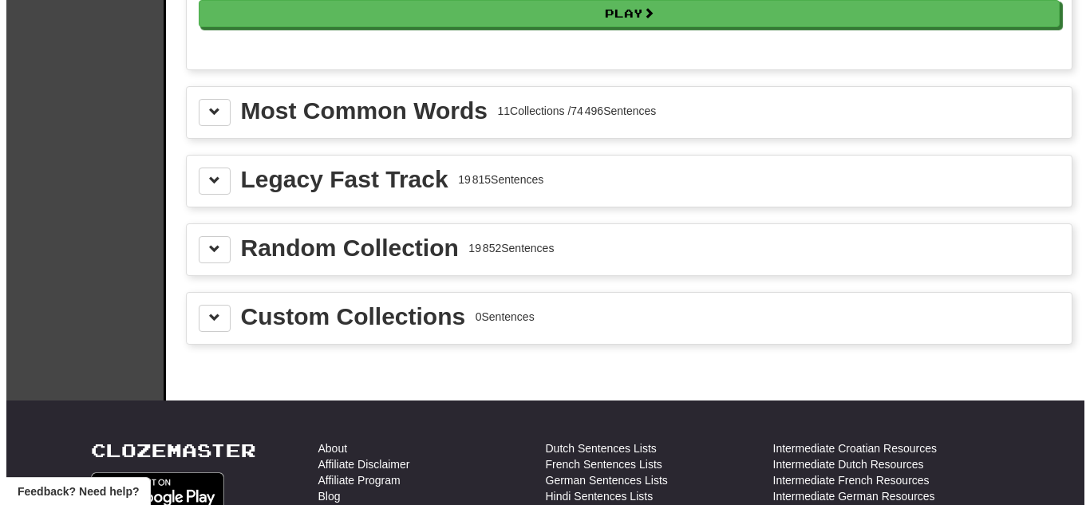
scroll to position [1658, 0]
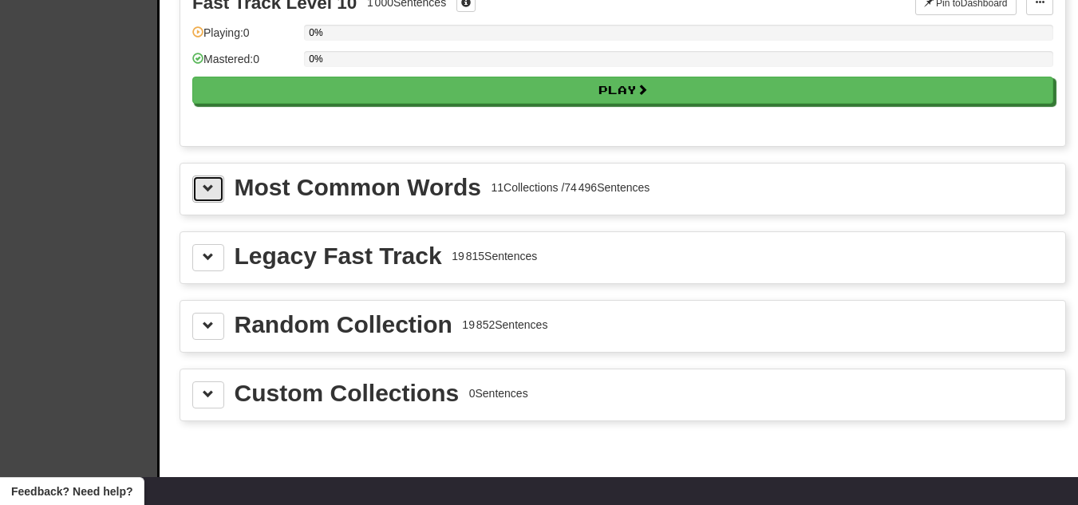
click at [201, 201] on button at bounding box center [208, 189] width 32 height 27
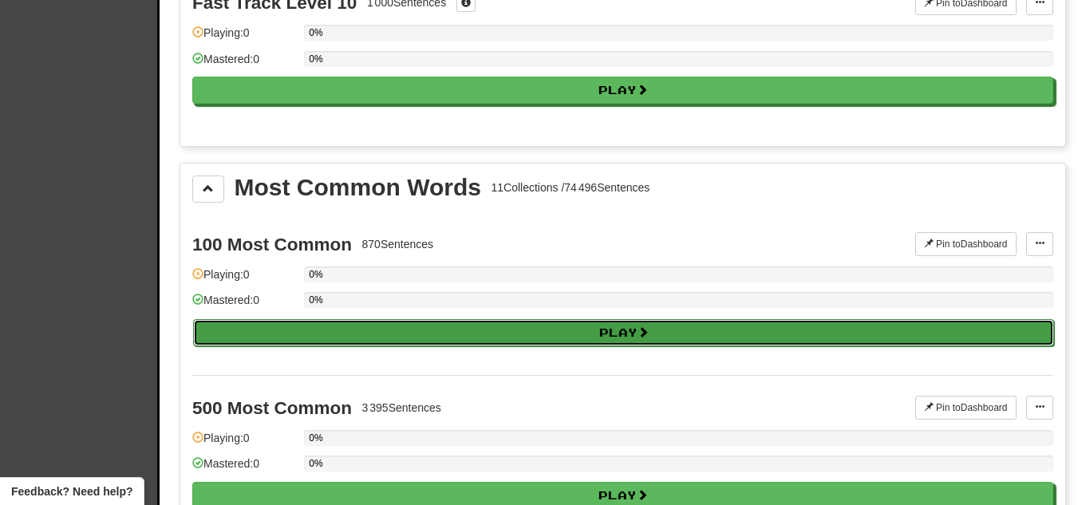
click at [330, 333] on button "Play" at bounding box center [623, 332] width 861 height 27
select select "**"
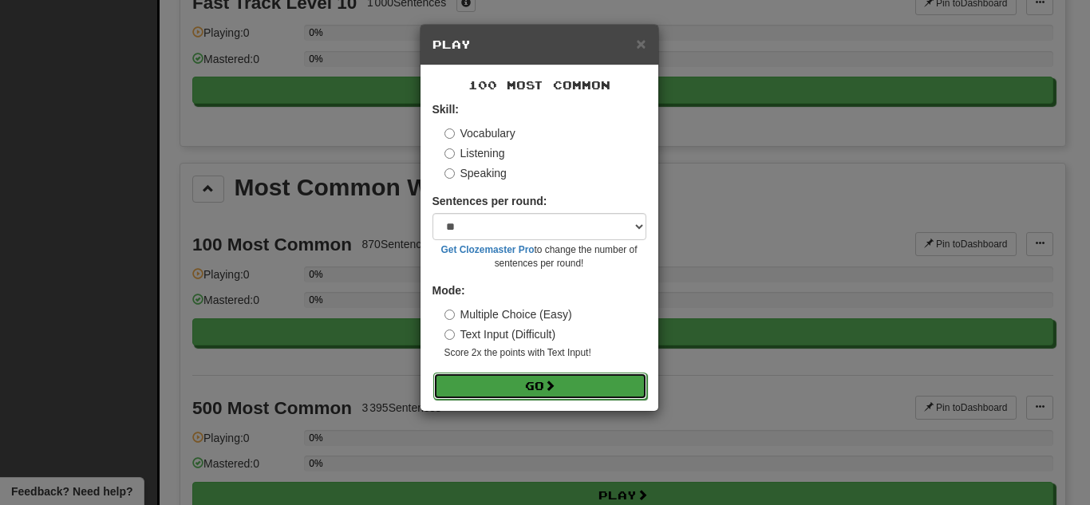
click at [500, 390] on button "Go" at bounding box center [540, 386] width 214 height 27
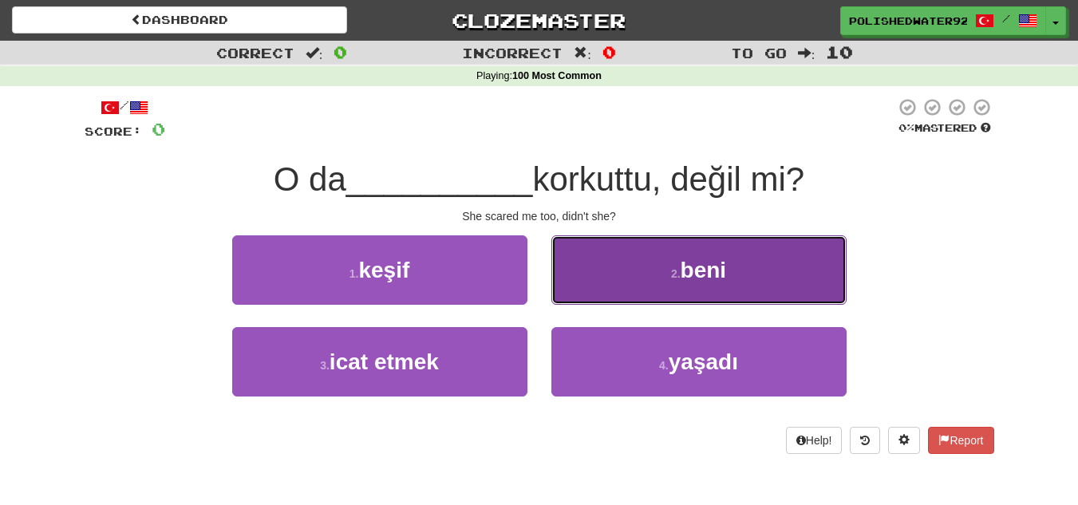
click at [691, 287] on button "2 . beni" at bounding box center [699, 269] width 295 height 69
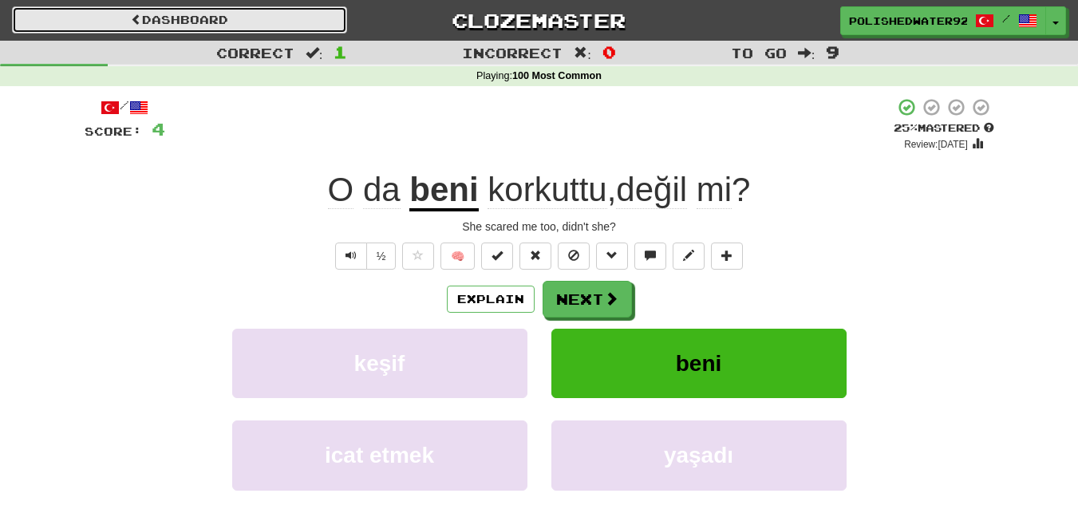
click at [170, 19] on link "Dashboard" at bounding box center [179, 19] width 335 height 27
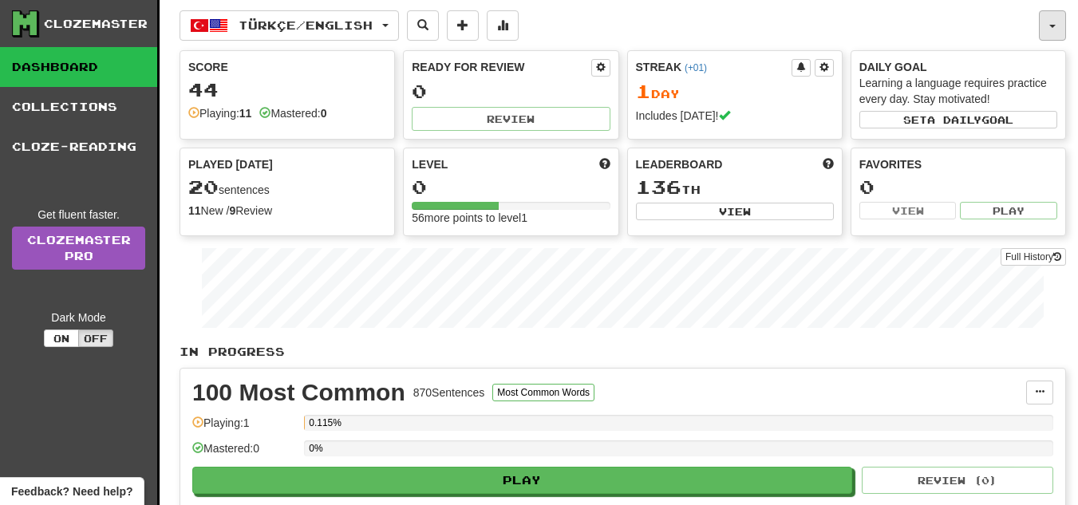
click at [1046, 22] on button "button" at bounding box center [1052, 25] width 27 height 30
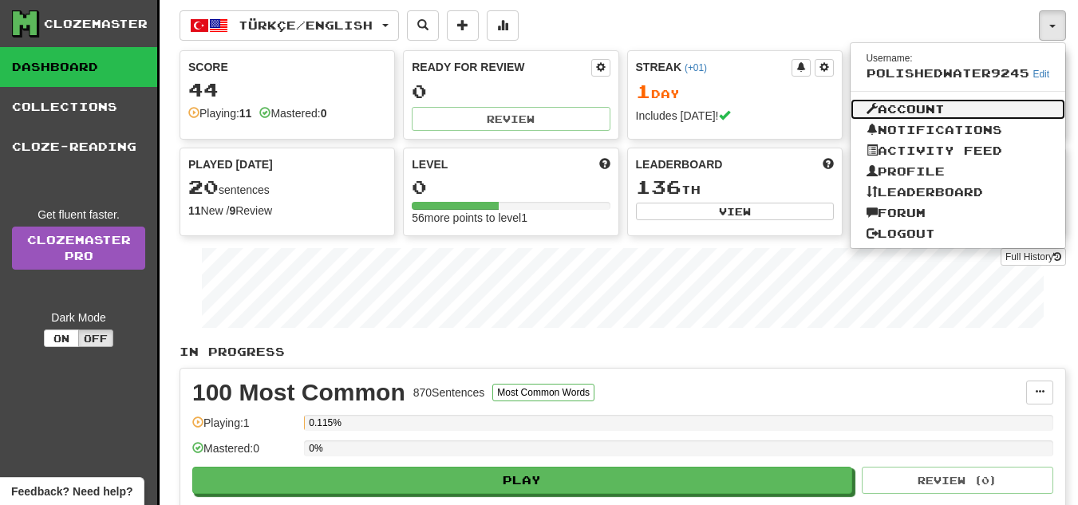
click at [983, 109] on link "Account" at bounding box center [959, 109] width 216 height 21
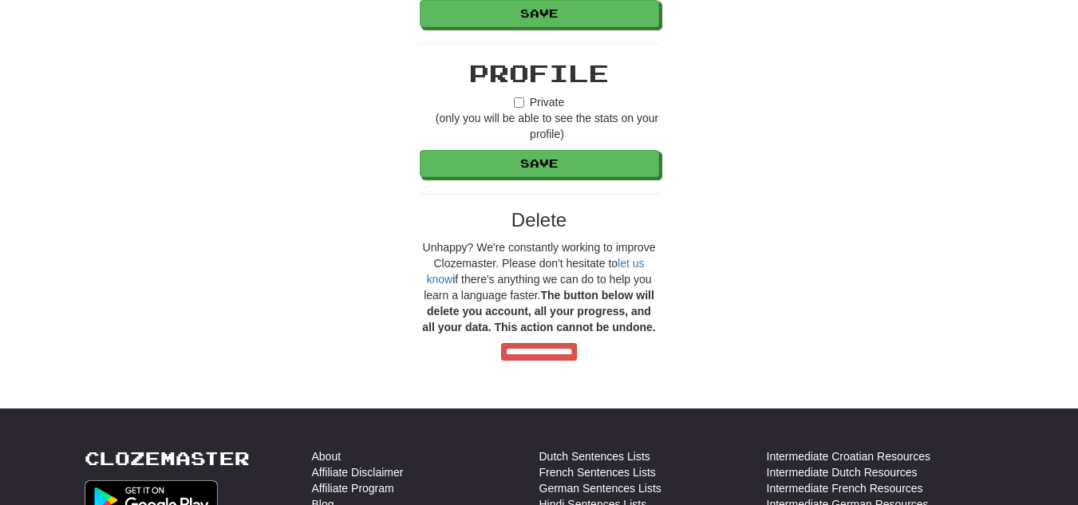
scroll to position [1197, 0]
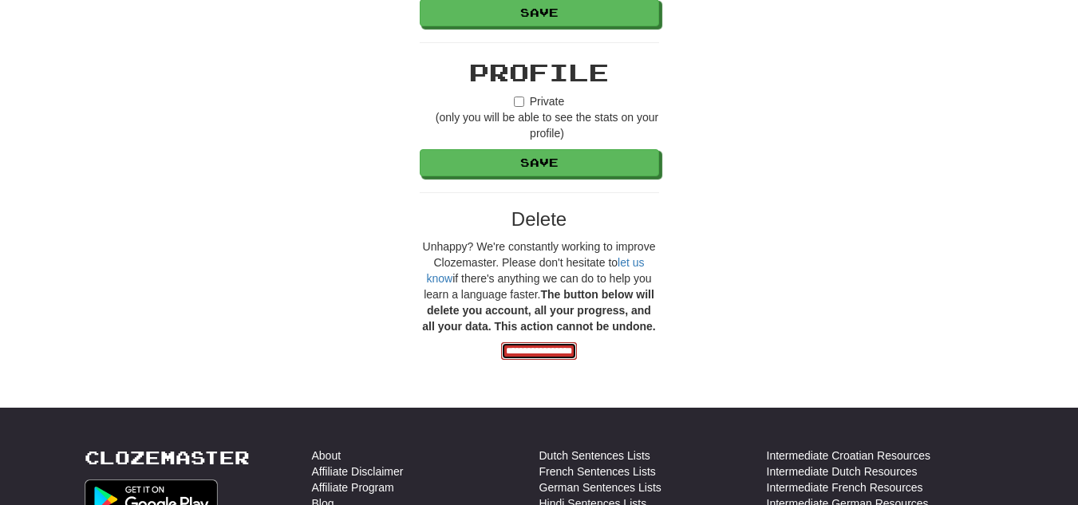
click at [532, 350] on input "**********" at bounding box center [539, 351] width 76 height 18
